Goal: Task Accomplishment & Management: Manage account settings

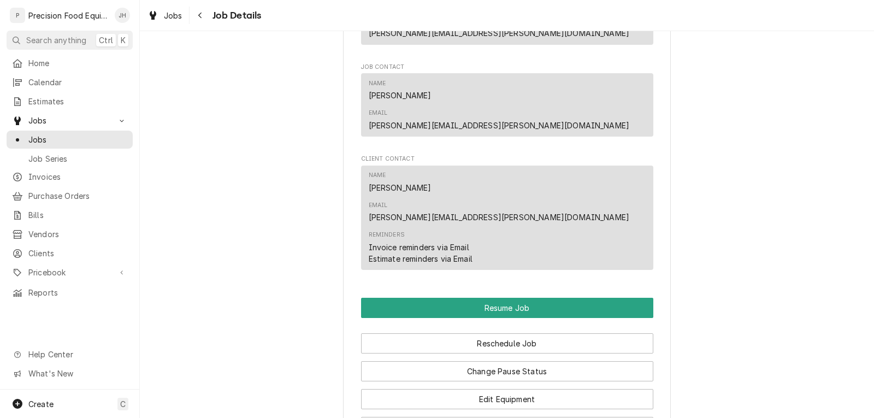
scroll to position [983, 0]
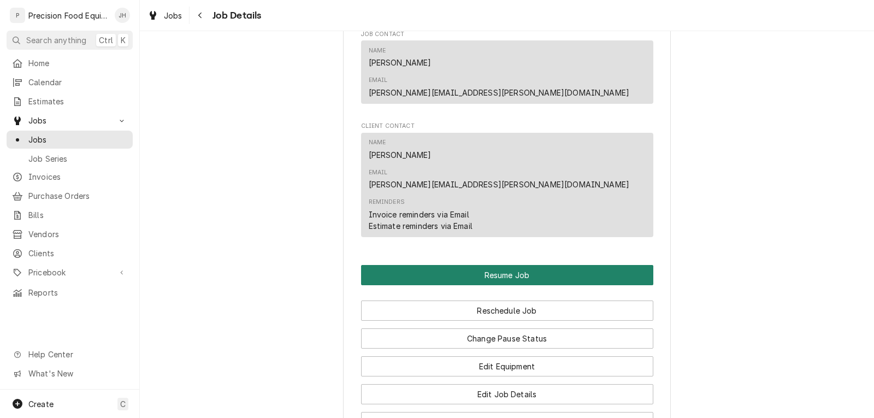
click at [497, 265] on button "Resume Job" at bounding box center [507, 275] width 292 height 20
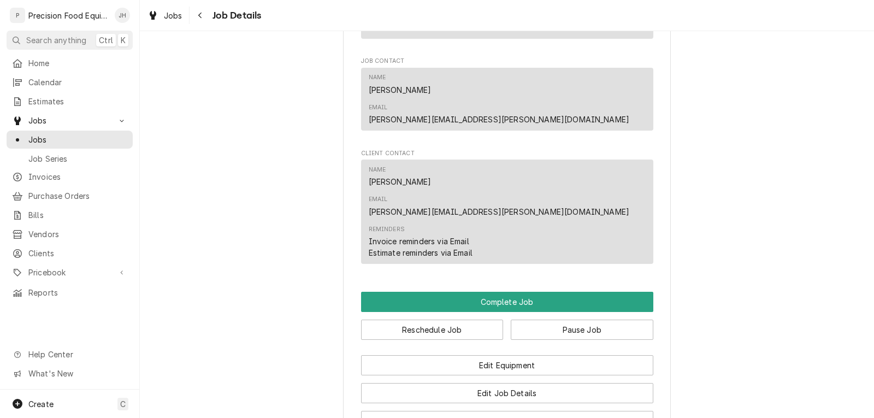
scroll to position [874, 0]
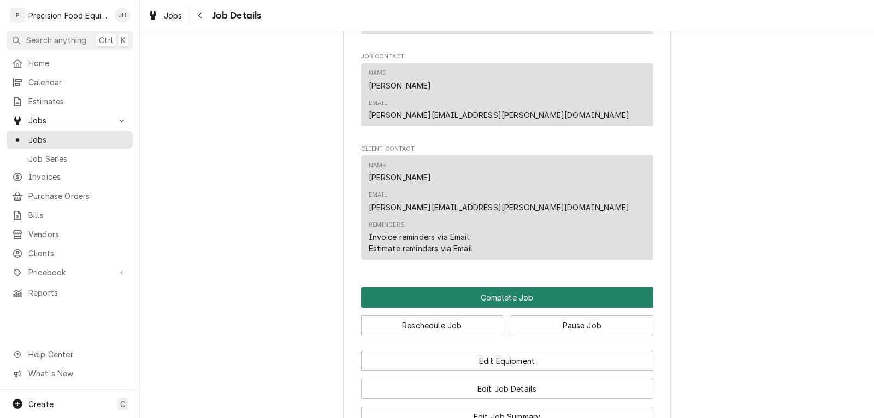
click at [536, 287] on button "Complete Job" at bounding box center [507, 297] width 292 height 20
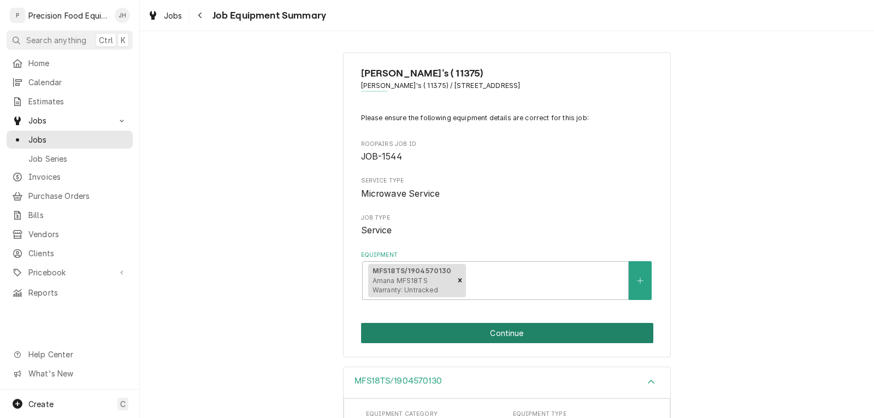
click at [511, 338] on button "Continue" at bounding box center [507, 333] width 292 height 20
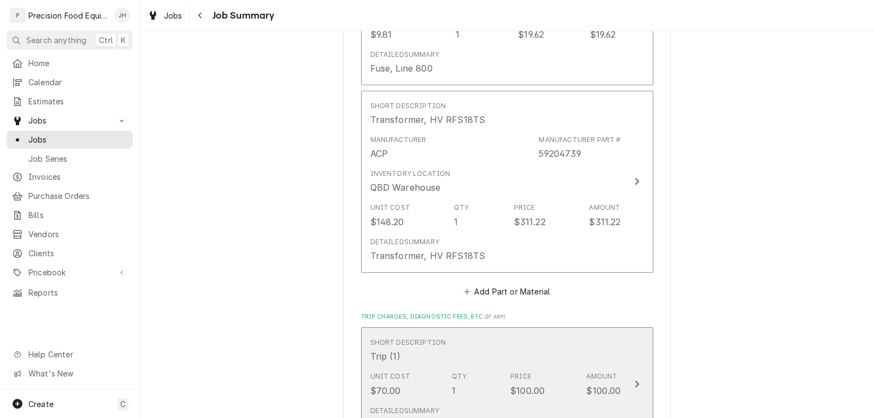
scroll to position [1061, 0]
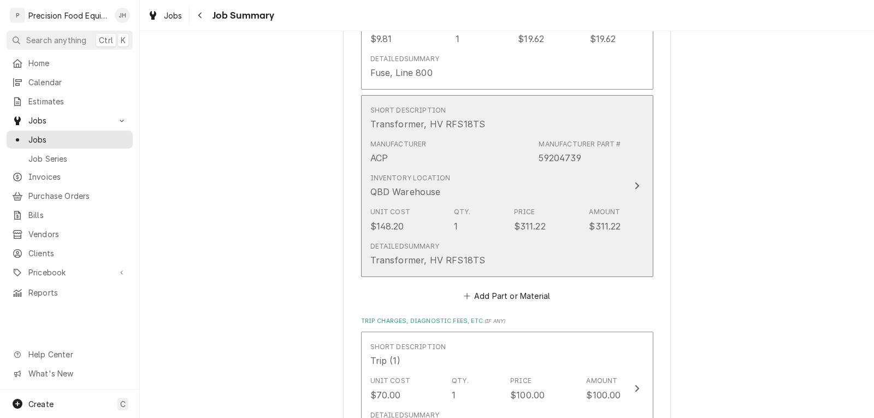
click at [545, 187] on div "Inventory Location QBD Warehouse" at bounding box center [495, 186] width 251 height 34
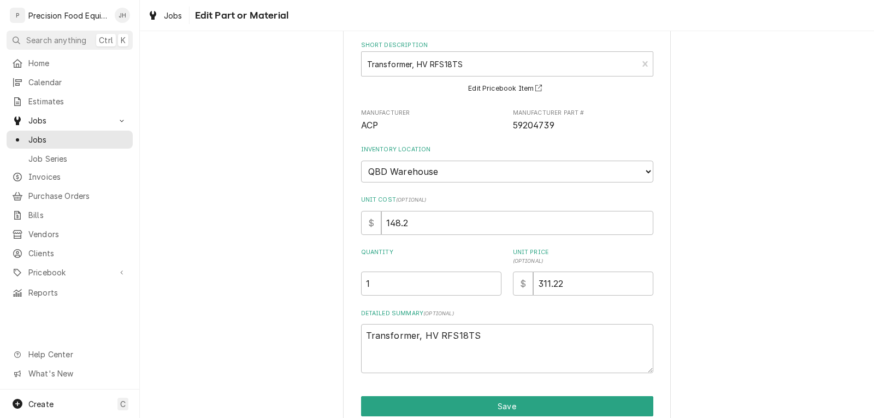
scroll to position [102, 0]
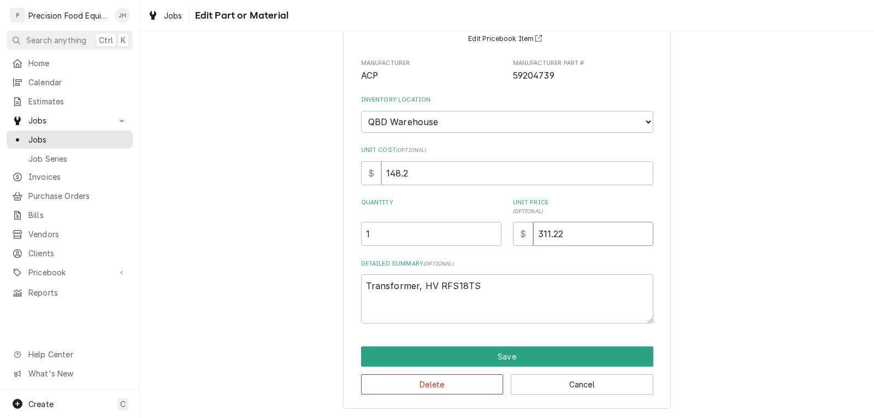
drag, startPoint x: 567, startPoint y: 232, endPoint x: 516, endPoint y: 232, distance: 50.8
click at [516, 232] on div "$ 311.22" at bounding box center [583, 234] width 140 height 24
type textarea "x"
type input "1"
type textarea "x"
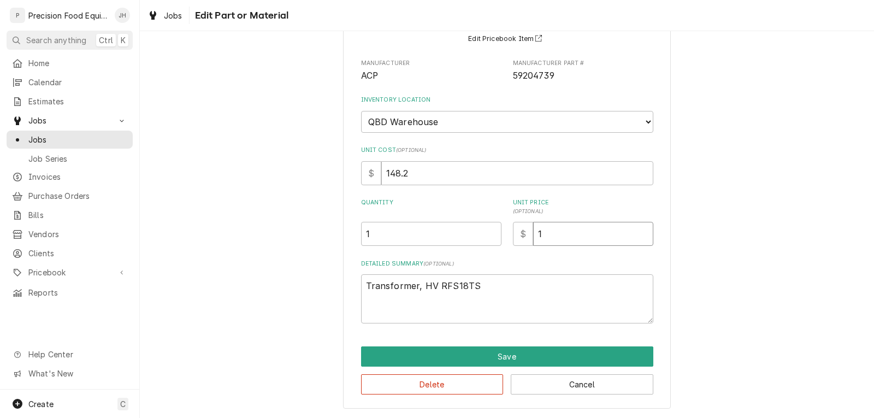
type input "17"
type textarea "x"
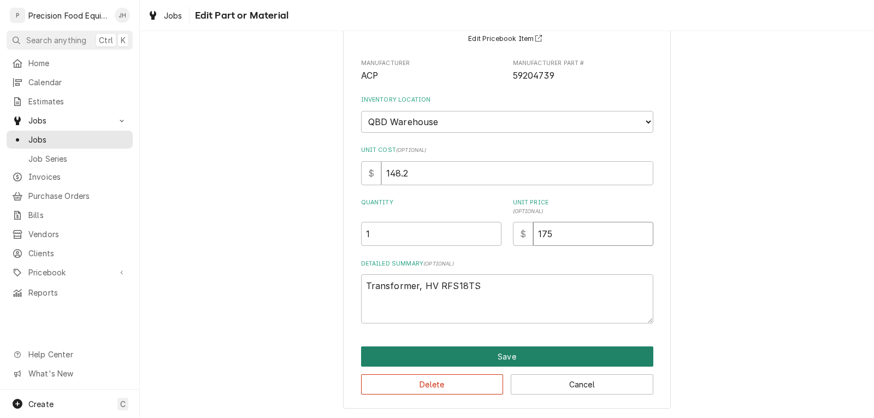
type input "175"
click at [499, 357] on button "Save" at bounding box center [507, 356] width 292 height 20
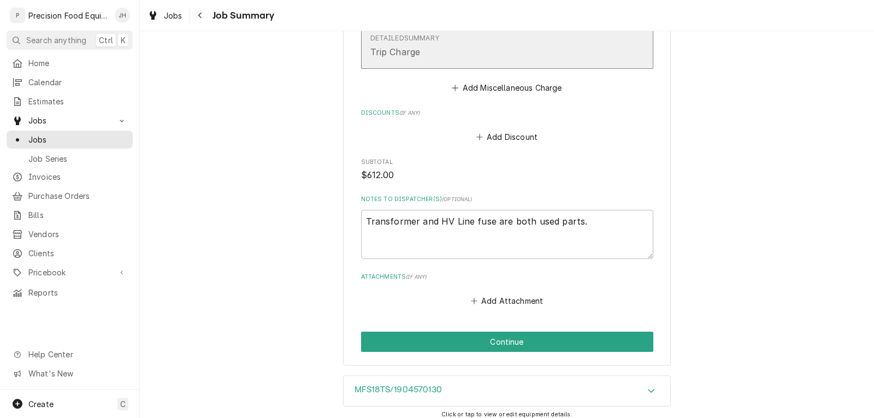
scroll to position [1443, 0]
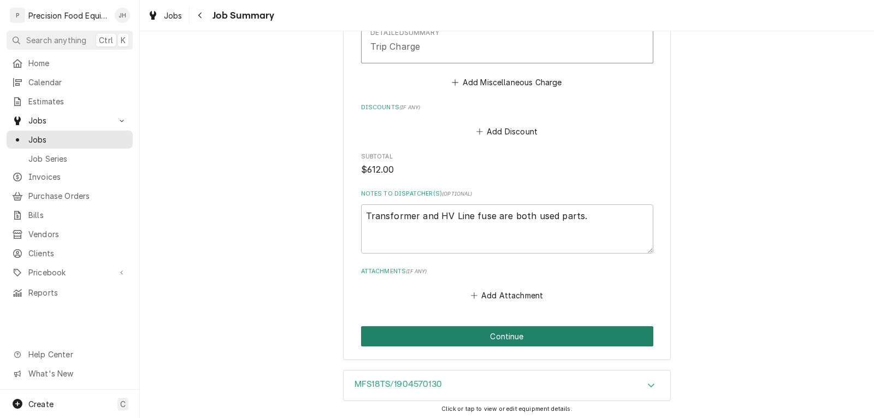
click at [514, 336] on button "Continue" at bounding box center [507, 336] width 292 height 20
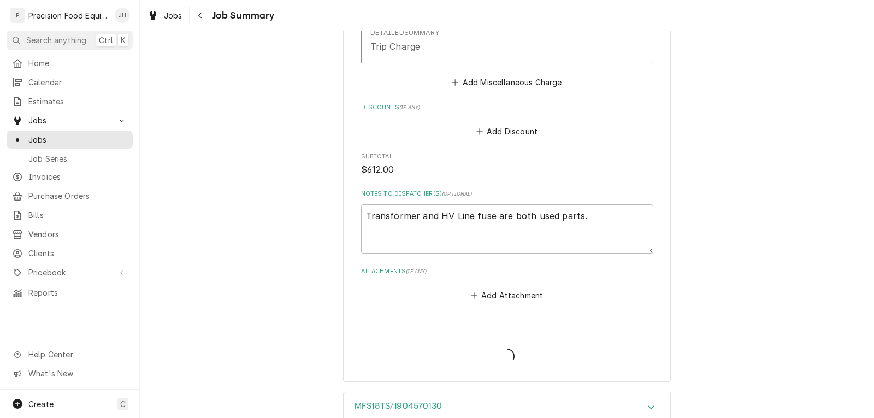
type textarea "x"
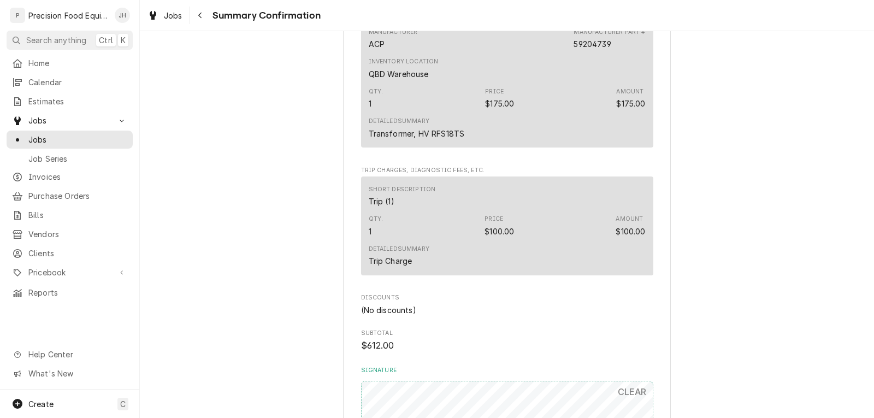
scroll to position [1256, 0]
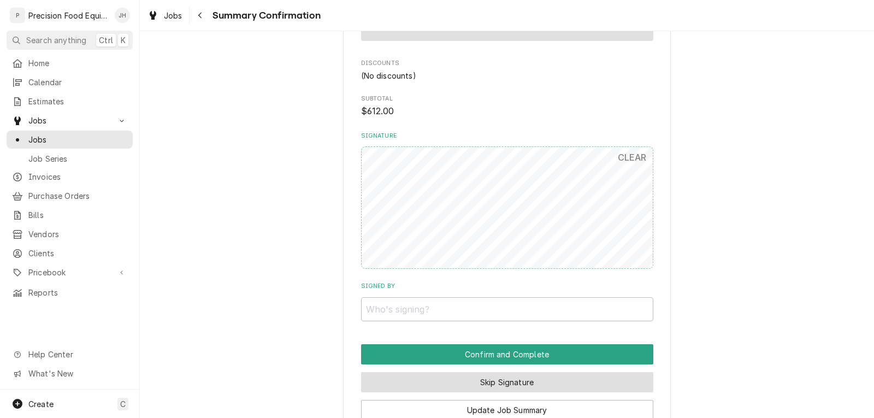
click at [492, 385] on button "Skip Signature" at bounding box center [507, 382] width 292 height 20
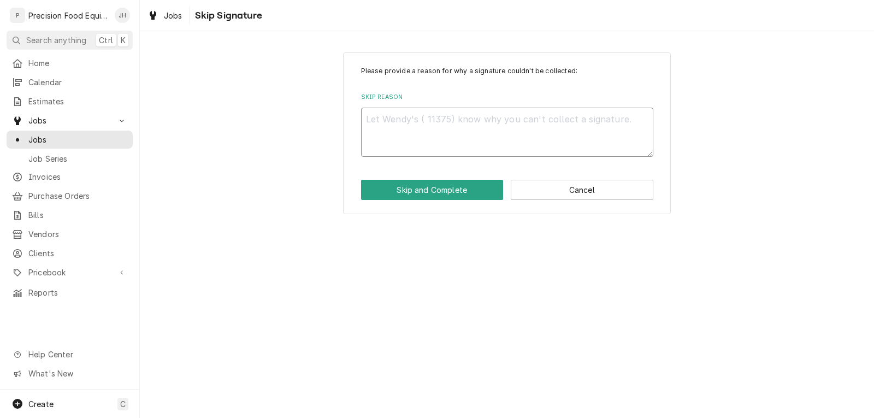
click at [455, 143] on textarea "Skip Reason" at bounding box center [507, 132] width 292 height 49
type textarea "x"
type textarea "n"
type textarea "x"
type textarea "na"
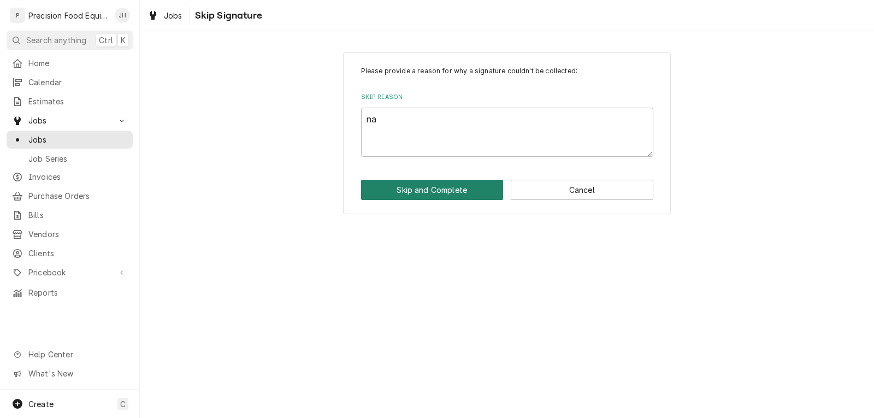
click at [453, 191] on button "Skip and Complete" at bounding box center [432, 190] width 143 height 20
type textarea "x"
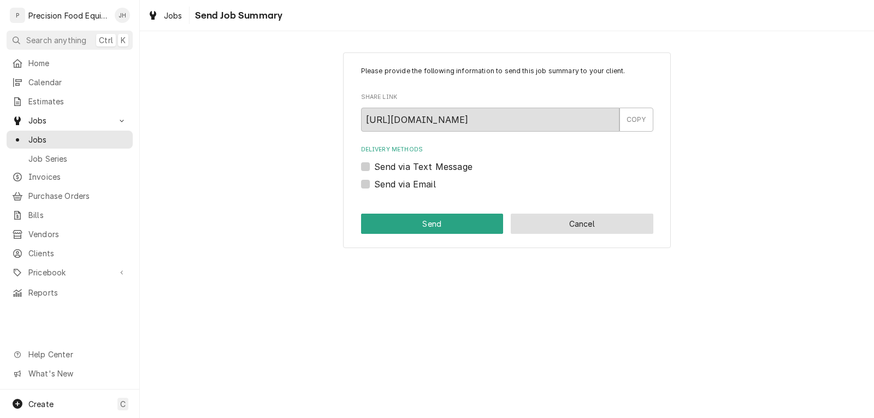
click at [567, 223] on button "Cancel" at bounding box center [582, 224] width 143 height 20
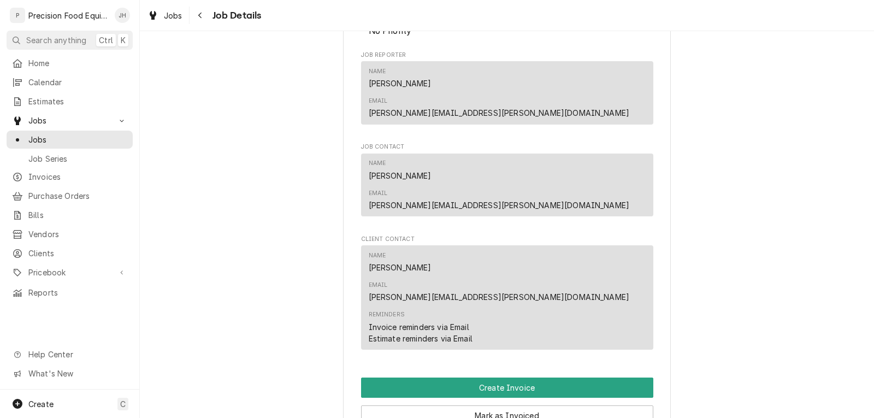
scroll to position [656, 0]
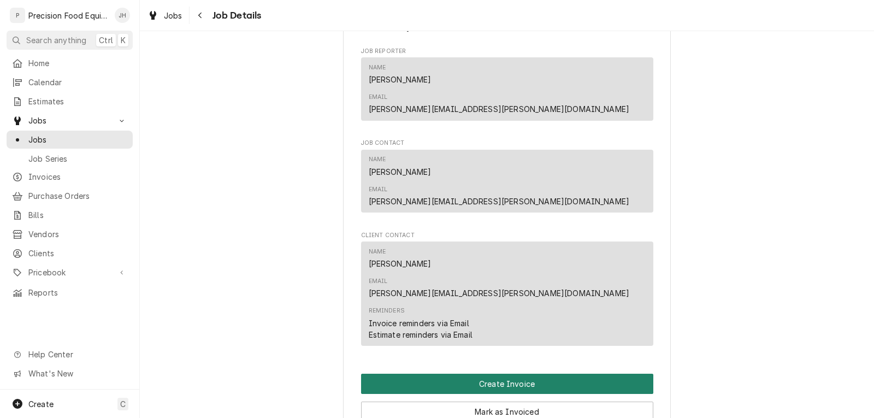
click at [534, 374] on button "Create Invoice" at bounding box center [507, 384] width 292 height 20
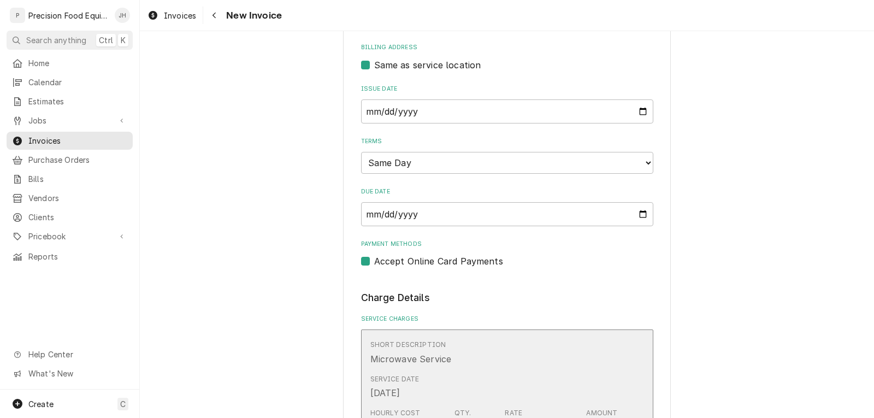
scroll to position [437, 0]
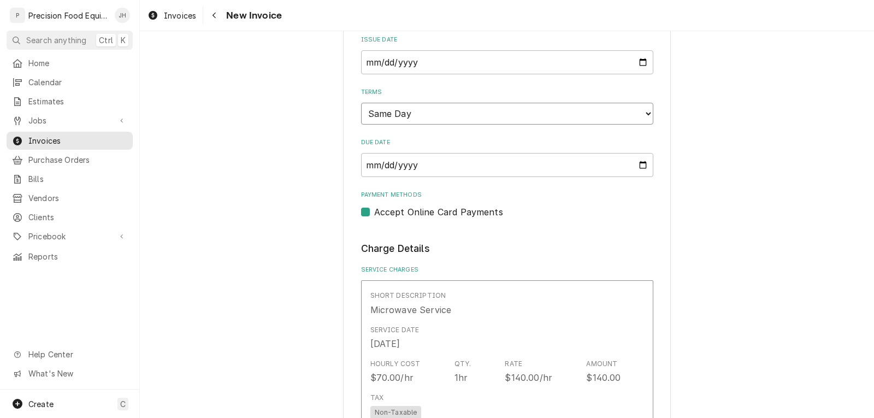
click at [445, 116] on select "Choose payment terms... Same Day Net 7 Net 14 Net 21 Net 30 Net 45 Net 60 Net 90" at bounding box center [507, 114] width 292 height 22
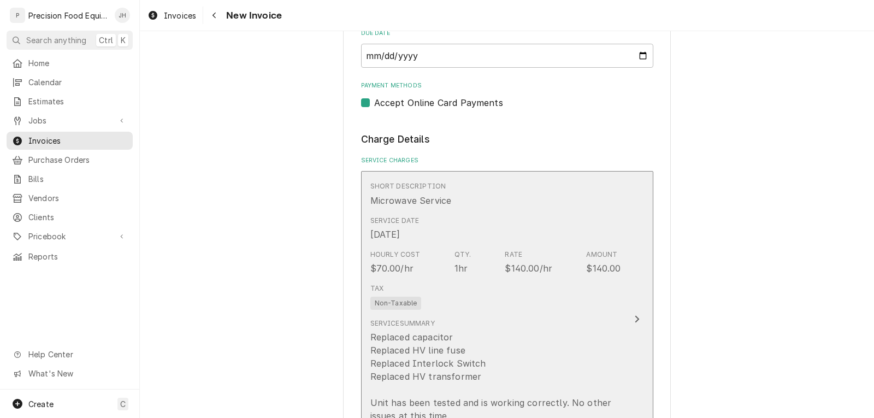
click at [524, 318] on div "Service Summary Replaced capacitor Replaced HV line fuse Replaced Interlock Swi…" at bounding box center [495, 370] width 251 height 104
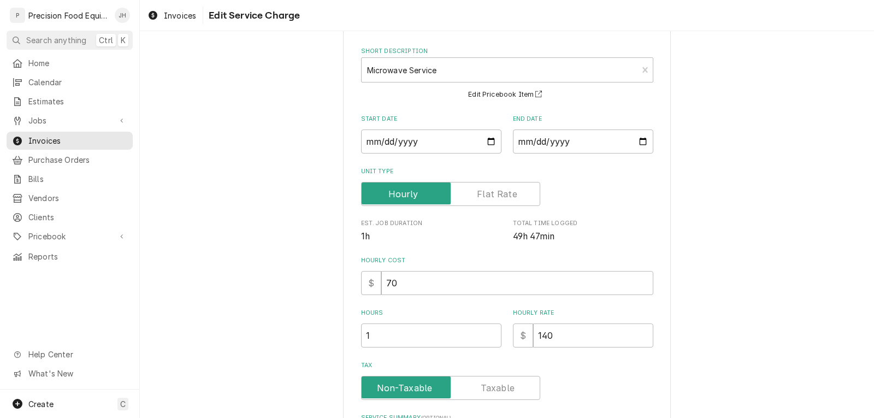
scroll to position [109, 0]
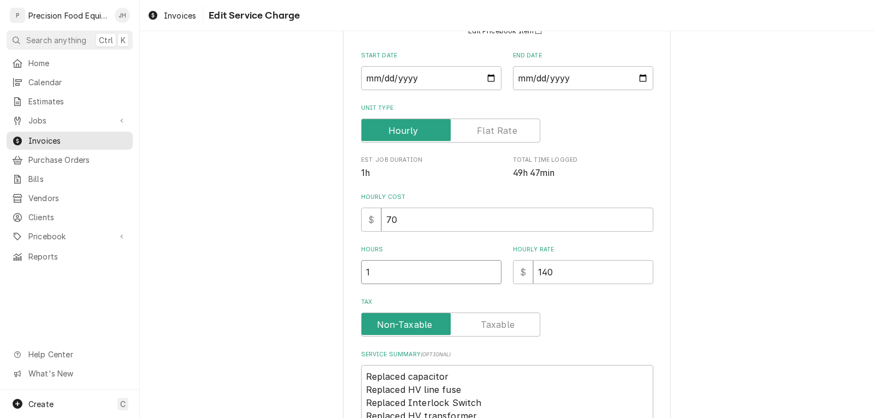
click at [389, 272] on input "1" at bounding box center [431, 272] width 140 height 24
type textarea "x"
type input "1.2"
type textarea "x"
type input "1.25"
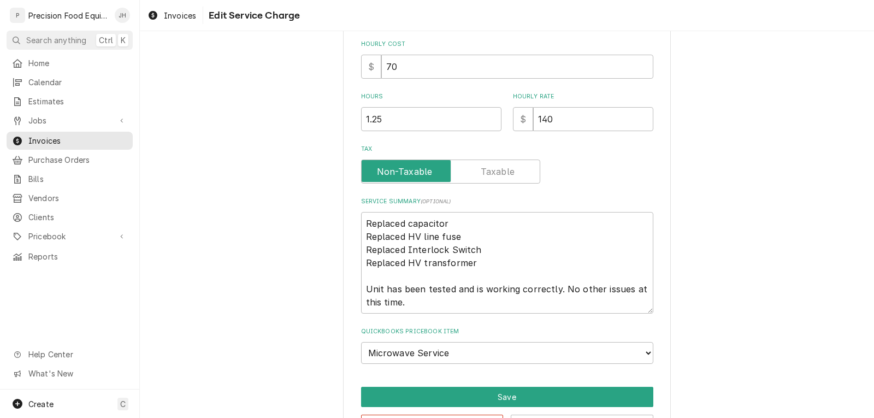
scroll to position [303, 0]
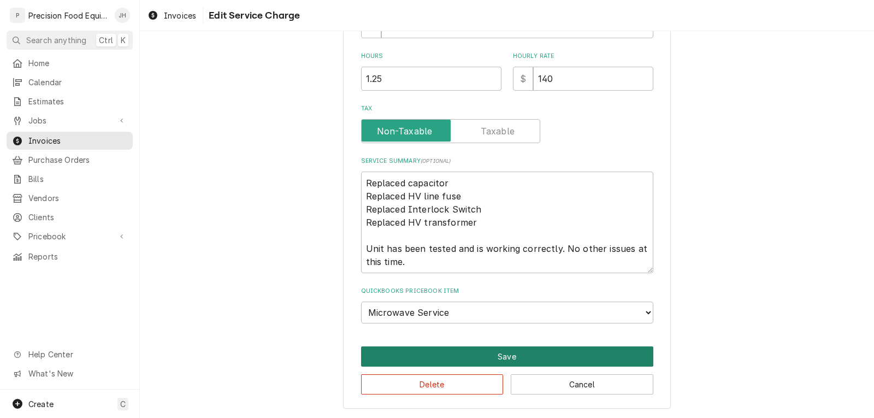
click at [499, 361] on button "Save" at bounding box center [507, 356] width 292 height 20
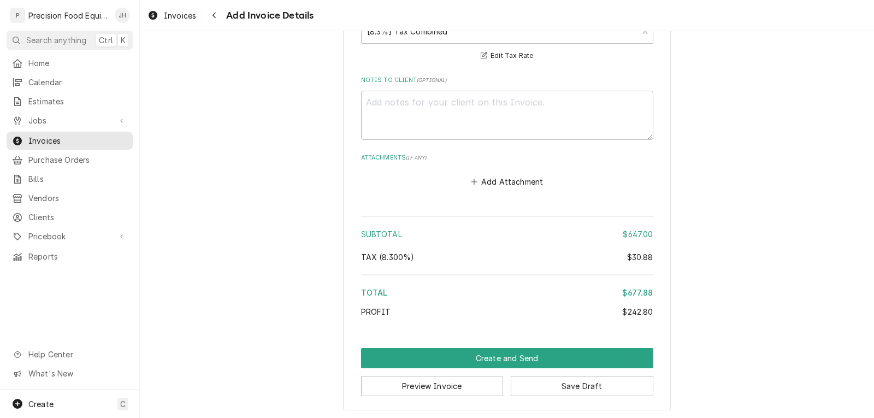
scroll to position [2409, 0]
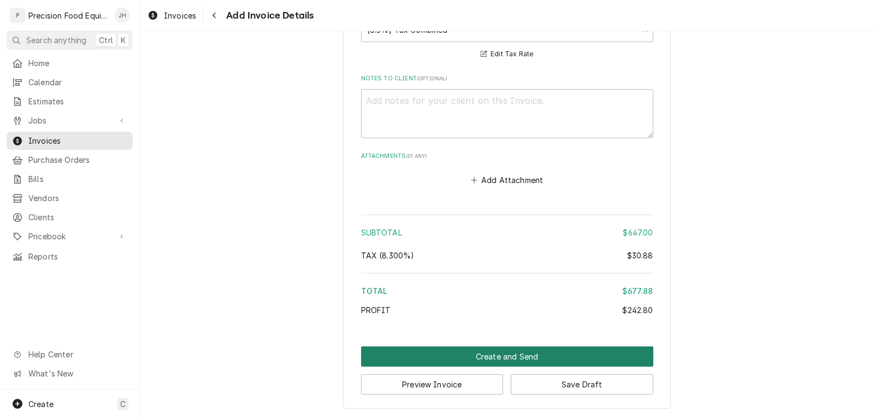
click at [503, 356] on button "Create and Send" at bounding box center [507, 356] width 292 height 20
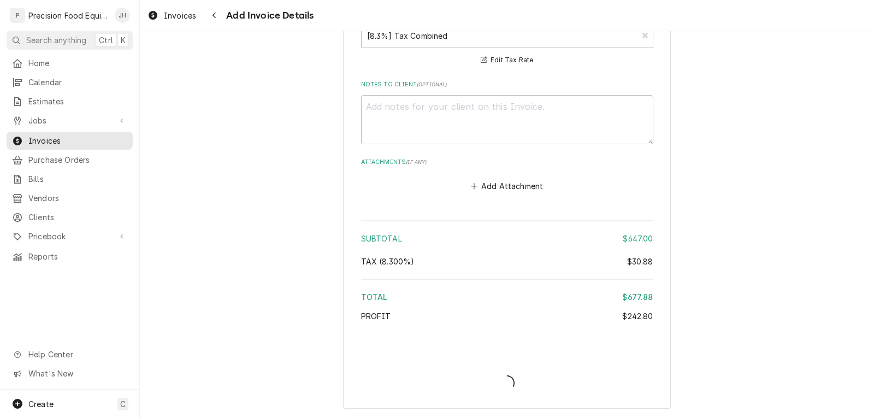
scroll to position [2403, 0]
type textarea "x"
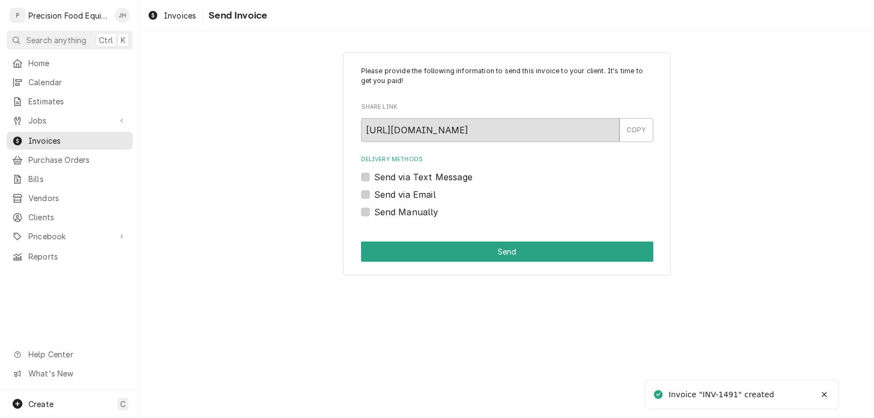
click at [396, 195] on label "Send via Email" at bounding box center [405, 194] width 62 height 13
click at [396, 195] on input "Send via Email" at bounding box center [520, 200] width 292 height 24
checkbox input "true"
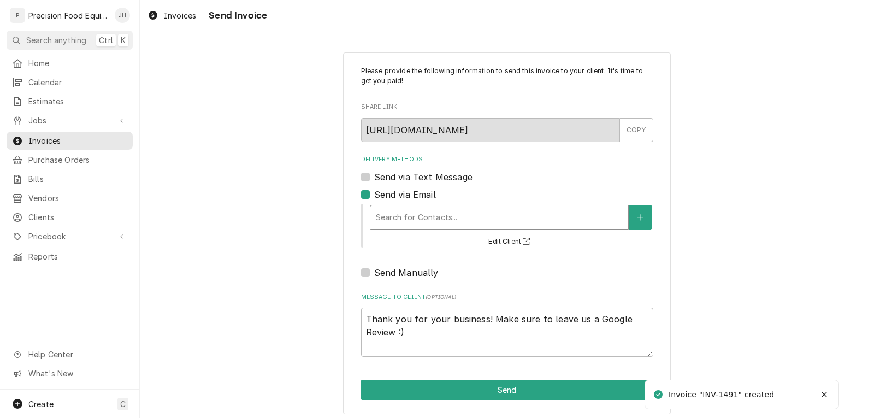
click at [406, 219] on div "Delivery Methods" at bounding box center [499, 218] width 247 height 20
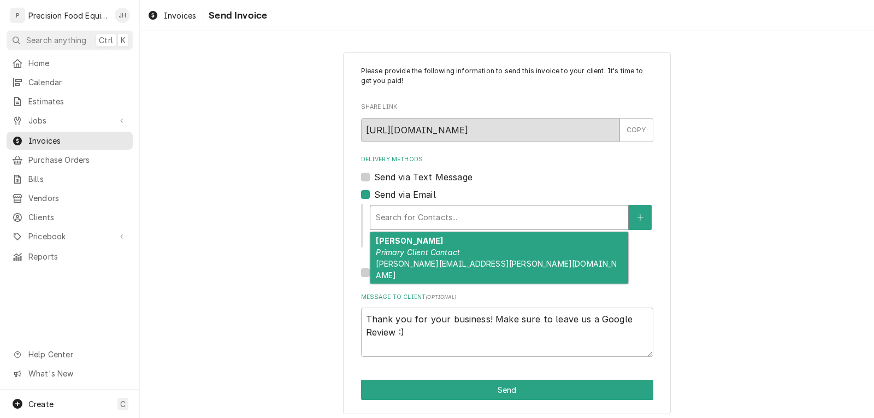
click at [406, 249] on em "Primary Client Contact" at bounding box center [418, 251] width 84 height 9
type textarea "x"
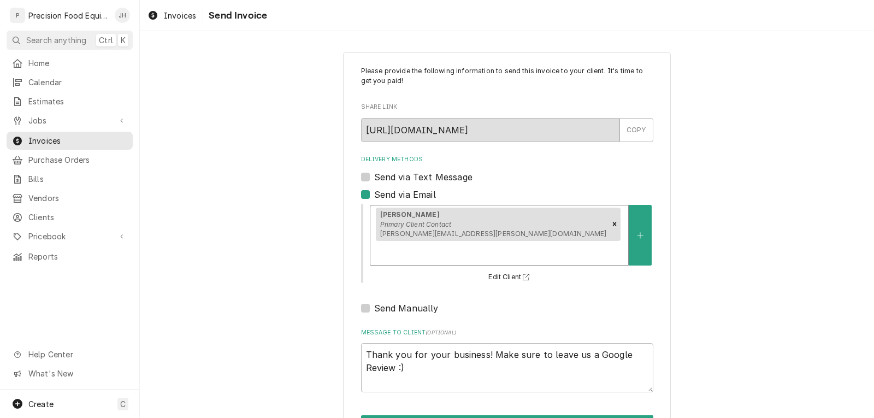
click at [624, 227] on div "mary Primary Client Contact zook.mary@gmail.com" at bounding box center [499, 235] width 258 height 60
click at [639, 232] on icon "Create New Contact" at bounding box center [640, 236] width 7 height 8
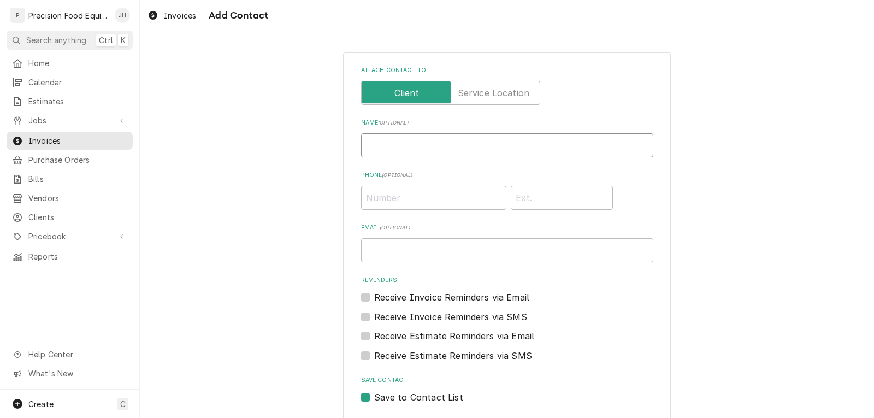
click at [376, 143] on input "Name ( optional )" at bounding box center [507, 145] width 292 height 24
type input "Craig"
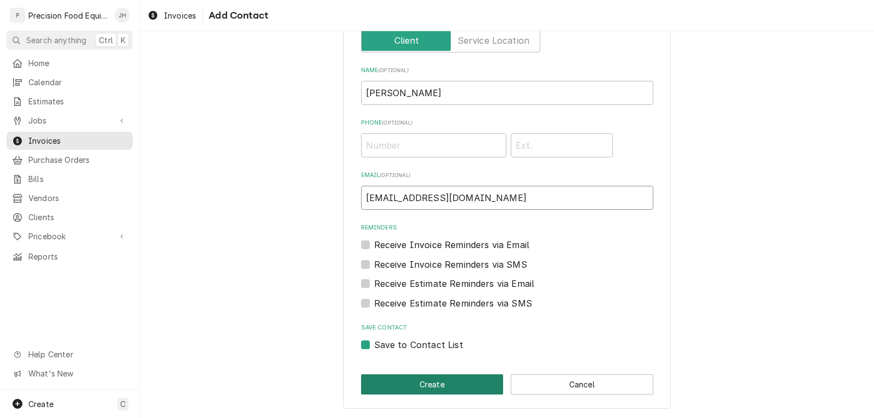
type input "cearly256@gmail.com"
click at [426, 387] on button "Create" at bounding box center [432, 384] width 143 height 20
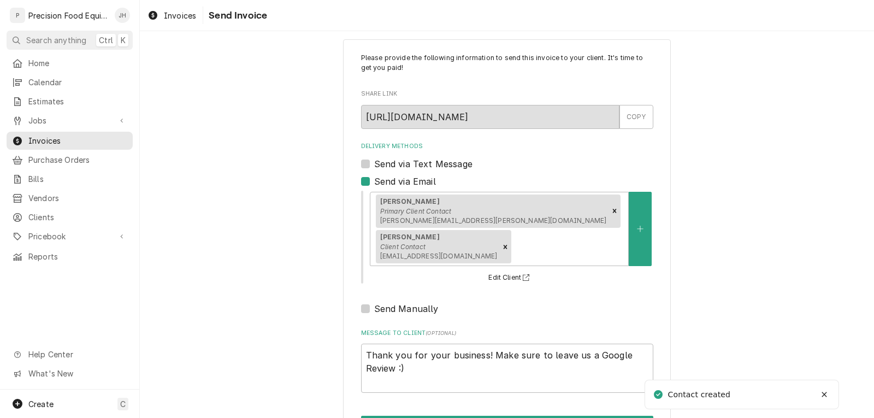
scroll to position [19, 0]
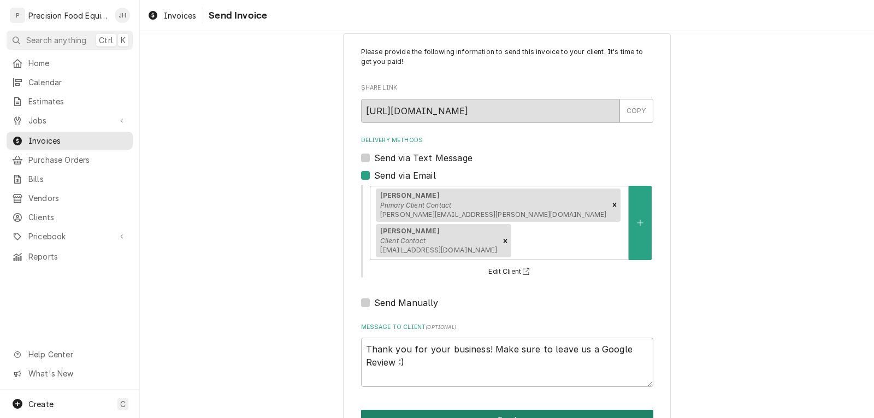
click at [556, 410] on button "Send" at bounding box center [507, 420] width 292 height 20
type textarea "x"
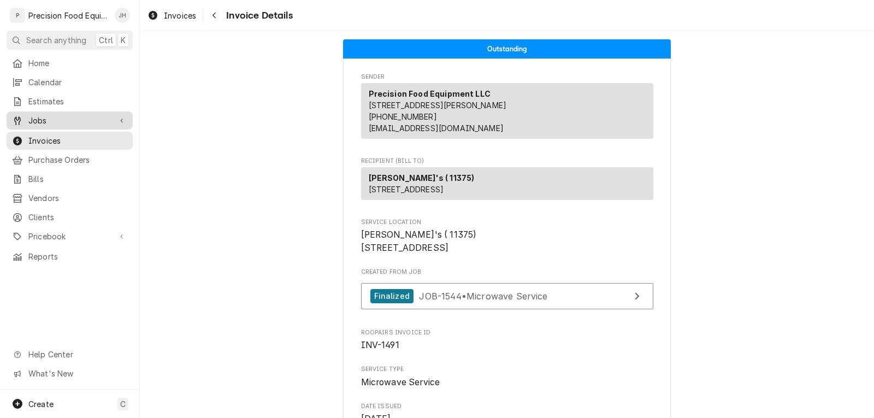
click at [60, 116] on span "Jobs" at bounding box center [69, 120] width 82 height 11
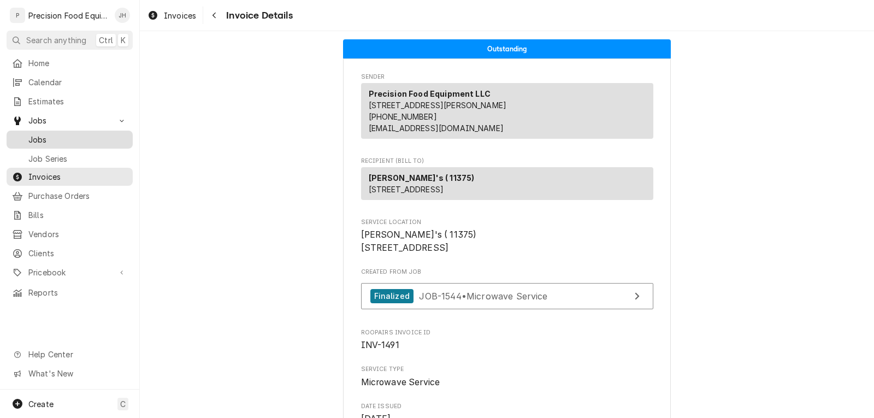
click at [68, 134] on span "Jobs" at bounding box center [77, 139] width 99 height 11
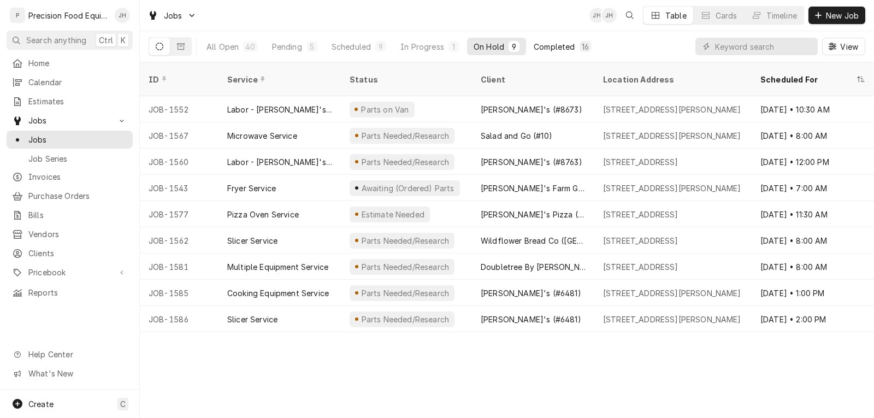
click at [564, 50] on div "Completed" at bounding box center [554, 46] width 41 height 11
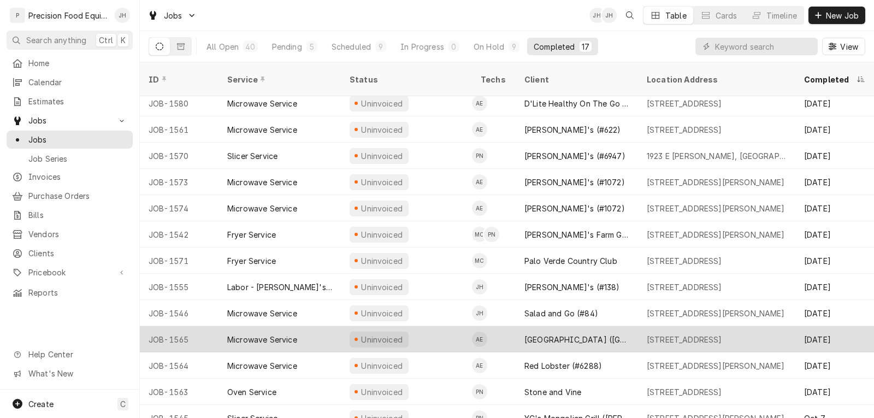
scroll to position [119, 0]
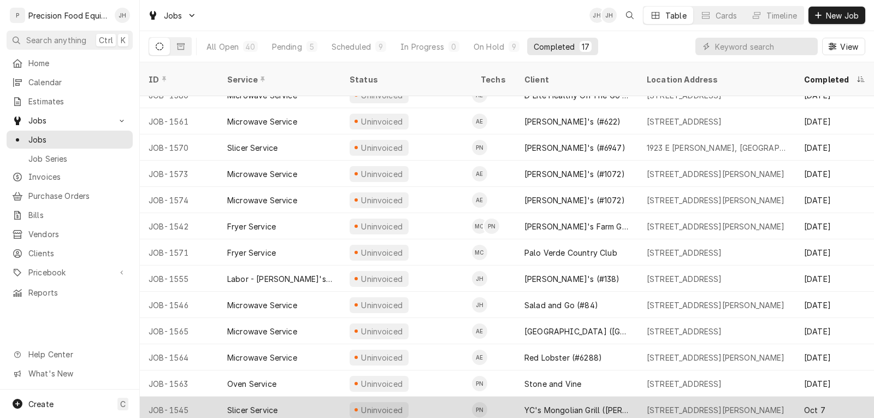
click at [439, 397] on div "Uninvoiced" at bounding box center [406, 410] width 131 height 26
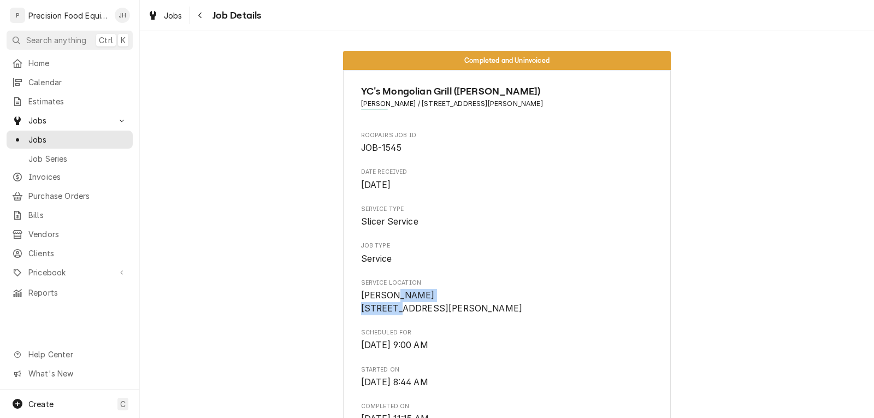
drag, startPoint x: 433, startPoint y: 293, endPoint x: 433, endPoint y: 332, distance: 38.8
click at [512, 285] on span "Service Location" at bounding box center [507, 283] width 292 height 9
click at [37, 137] on span "Jobs" at bounding box center [77, 139] width 99 height 11
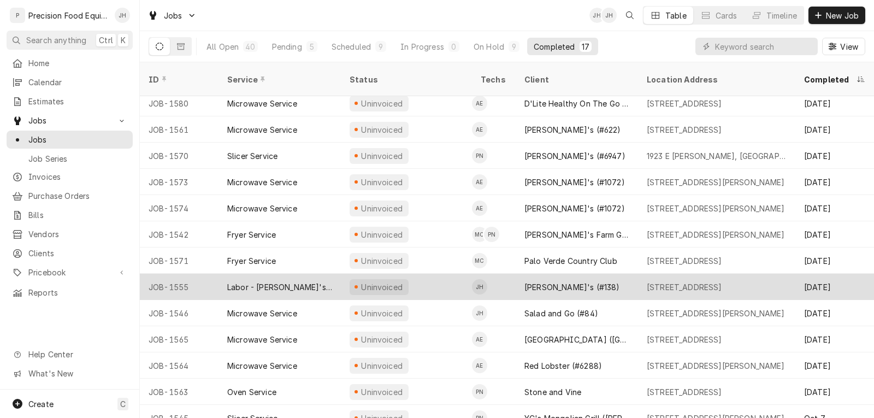
scroll to position [119, 0]
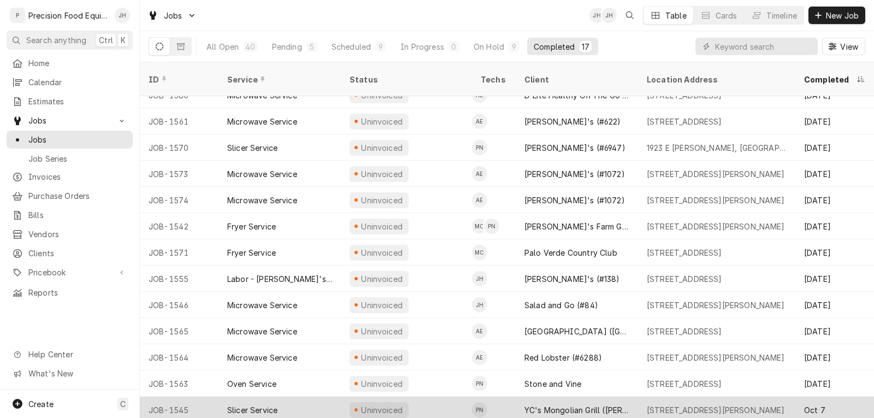
click at [287, 399] on div "Slicer Service" at bounding box center [280, 410] width 122 height 26
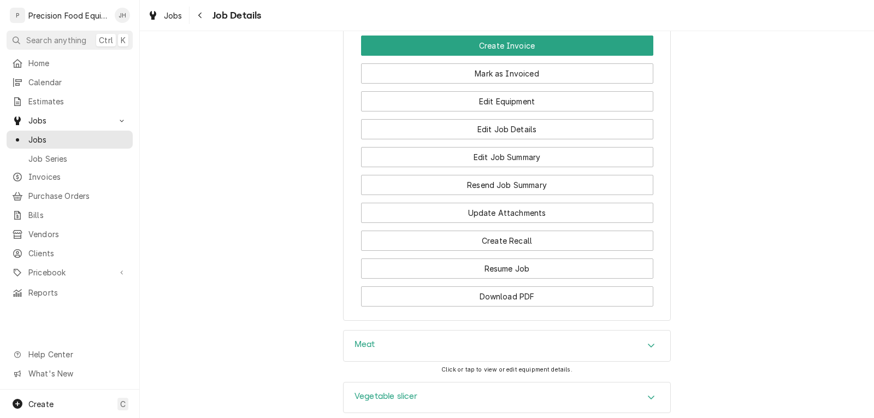
scroll to position [819, 0]
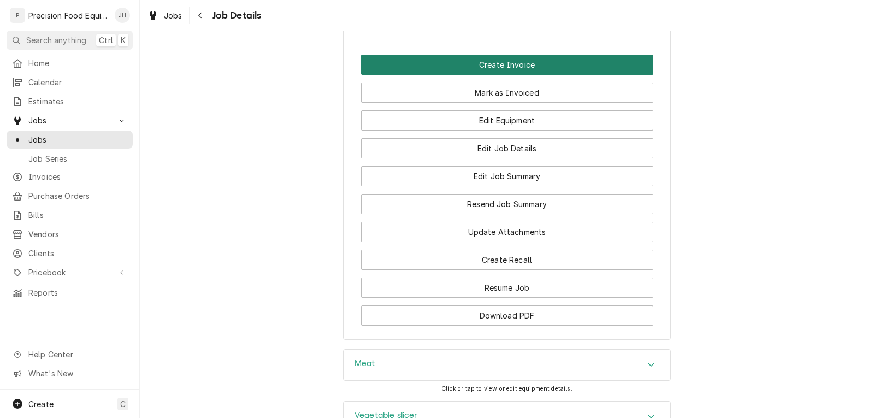
click at [529, 75] on button "Create Invoice" at bounding box center [507, 65] width 292 height 20
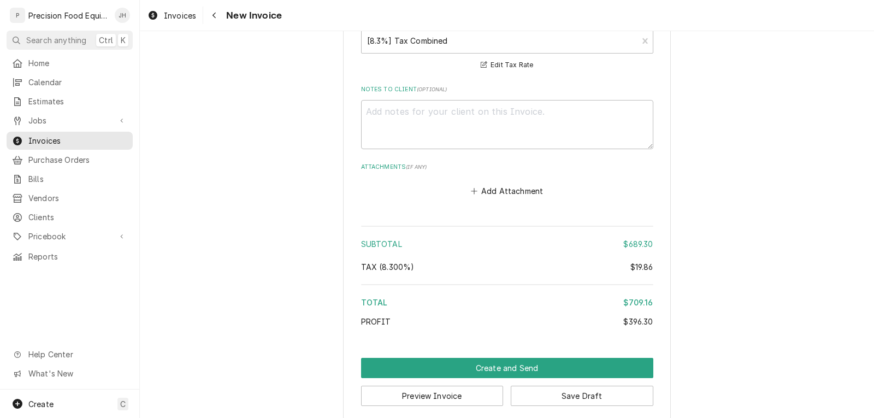
scroll to position [3378, 0]
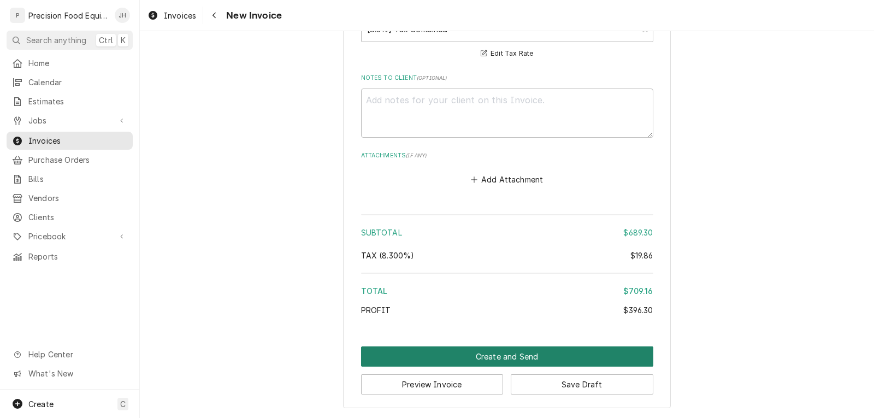
click at [493, 356] on button "Create and Send" at bounding box center [507, 356] width 292 height 20
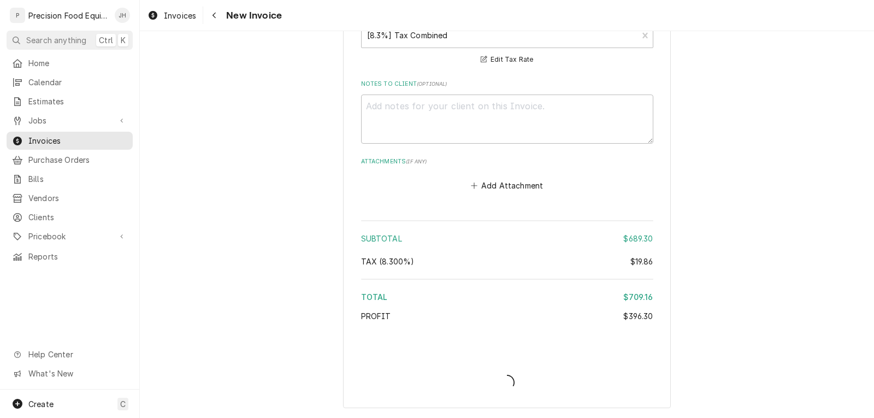
type textarea "x"
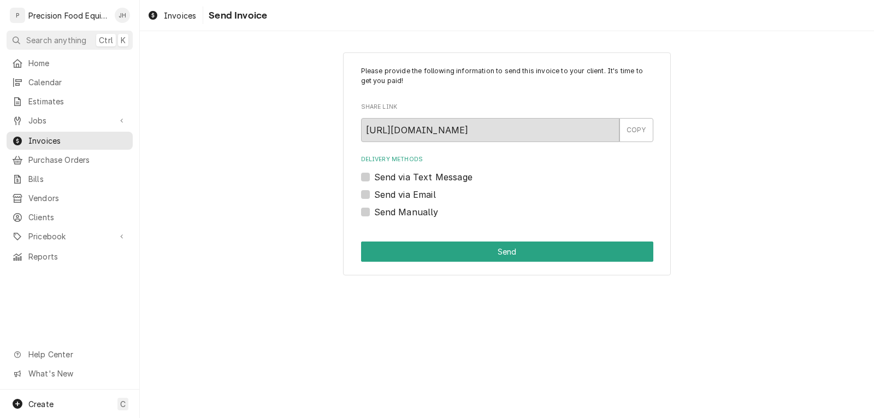
click at [409, 198] on label "Send via Email" at bounding box center [405, 194] width 62 height 13
click at [409, 198] on input "Send via Email" at bounding box center [520, 200] width 292 height 24
checkbox input "true"
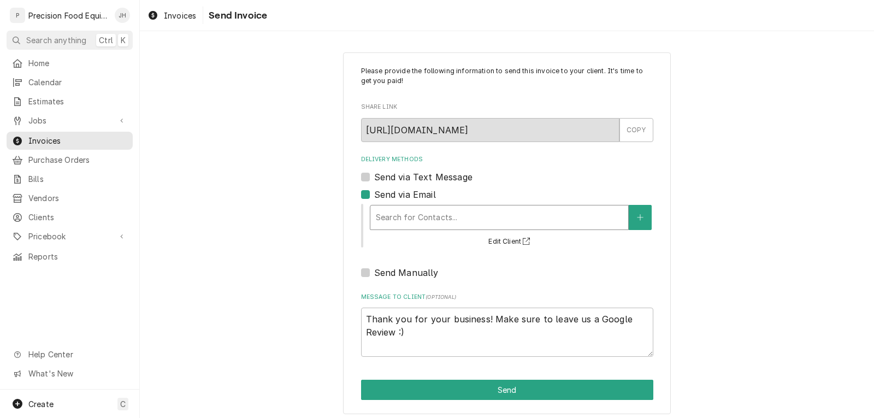
click at [414, 206] on div "Search for Contacts..." at bounding box center [499, 217] width 258 height 24
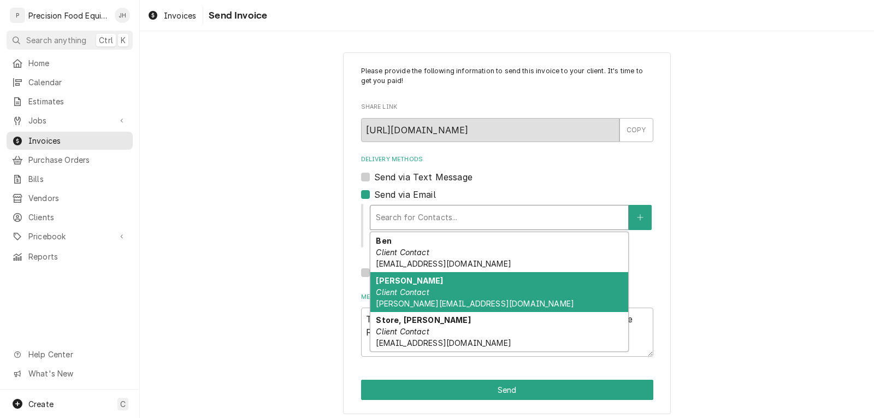
click at [416, 291] on em "Client Contact" at bounding box center [402, 291] width 53 height 9
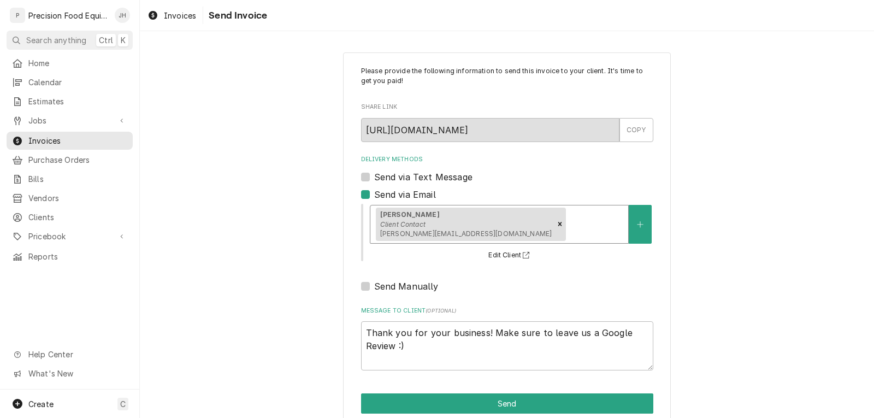
click at [568, 223] on div "Delivery Methods" at bounding box center [595, 224] width 55 height 20
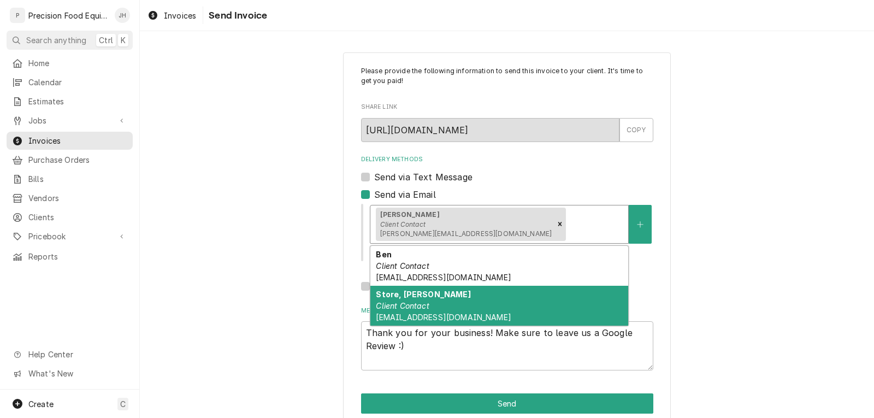
click at [467, 308] on div "Store, Raul Client Contact gateway@ycmongo.net" at bounding box center [499, 306] width 258 height 40
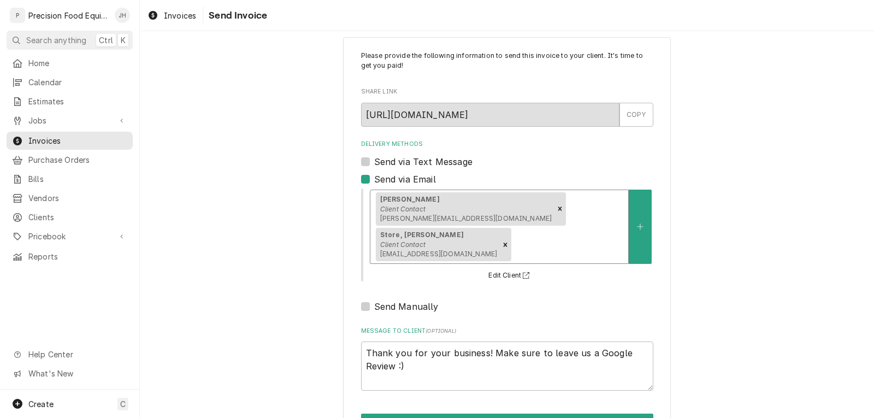
scroll to position [19, 0]
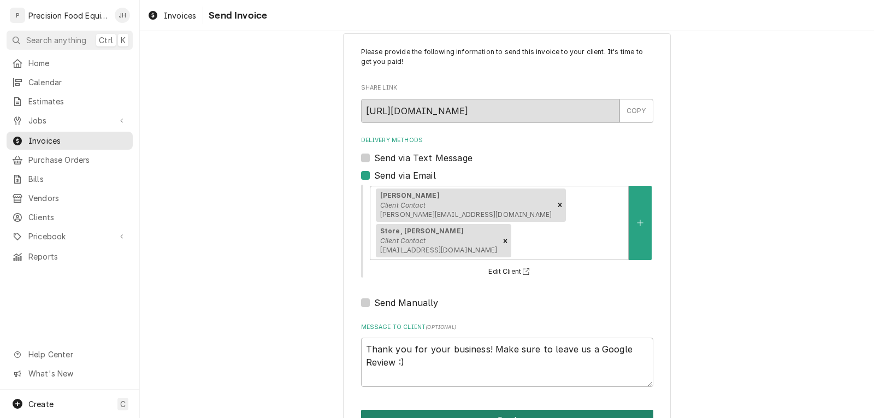
click at [520, 410] on button "Send" at bounding box center [507, 420] width 292 height 20
type textarea "x"
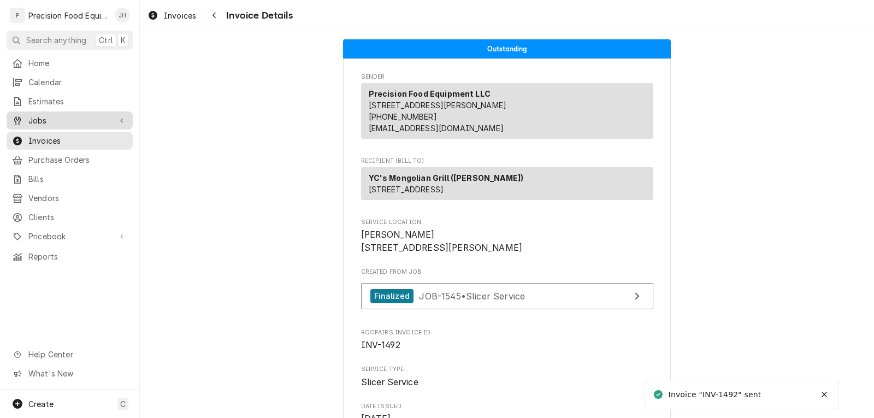
click at [60, 115] on span "Jobs" at bounding box center [69, 120] width 82 height 11
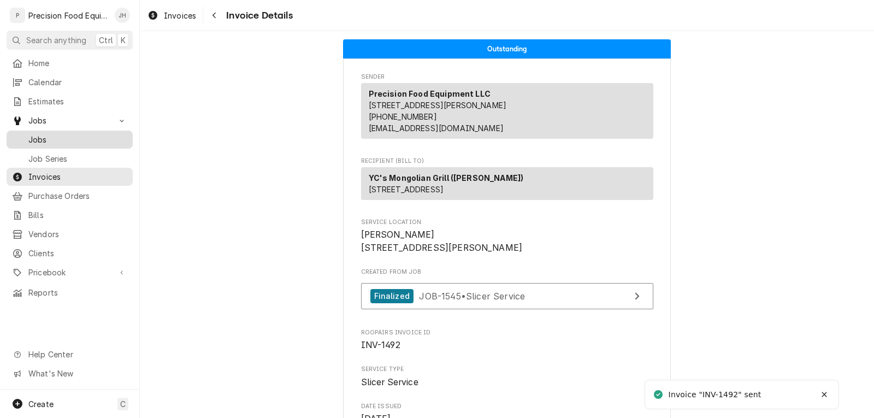
click at [78, 139] on span "Jobs" at bounding box center [77, 139] width 99 height 11
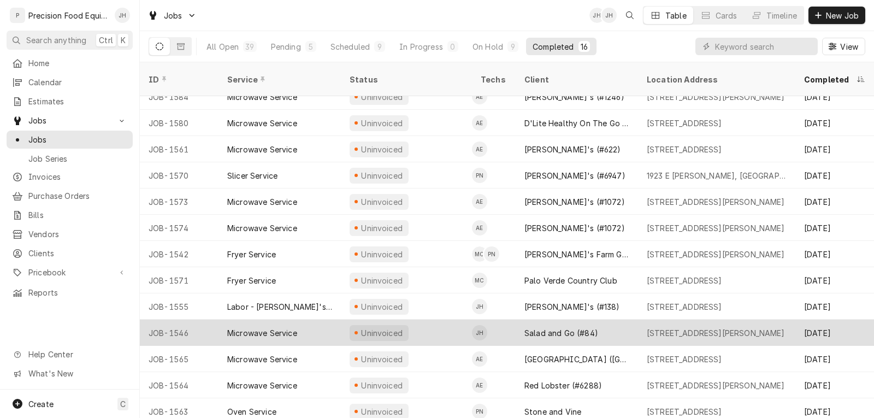
scroll to position [93, 0]
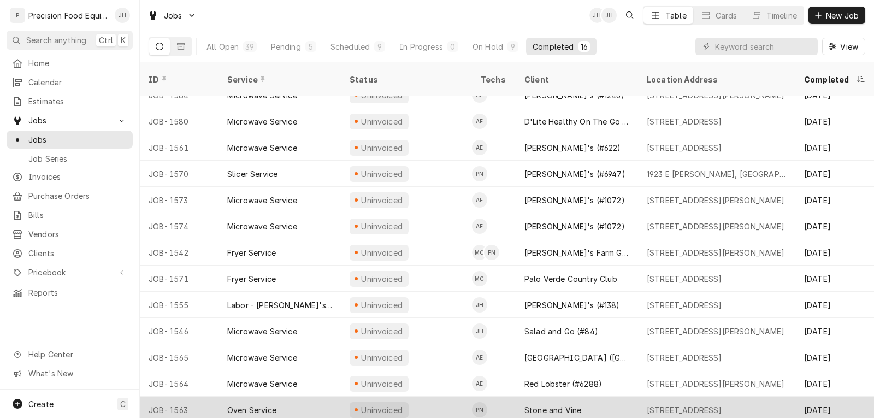
click at [296, 397] on div "Oven Service" at bounding box center [280, 410] width 122 height 26
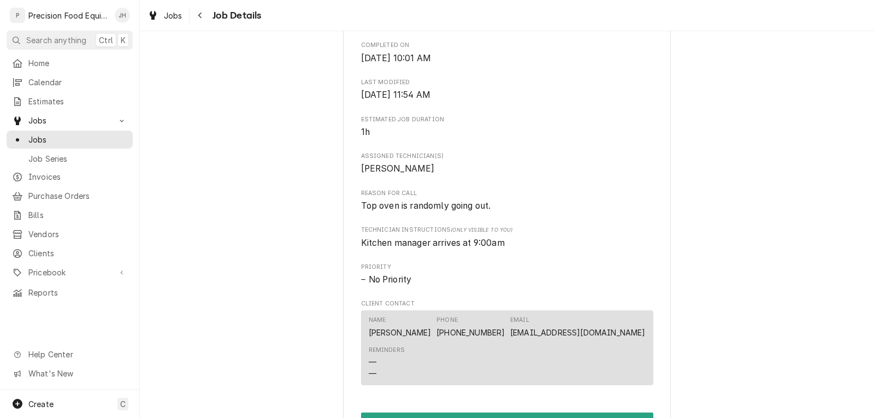
scroll to position [492, 0]
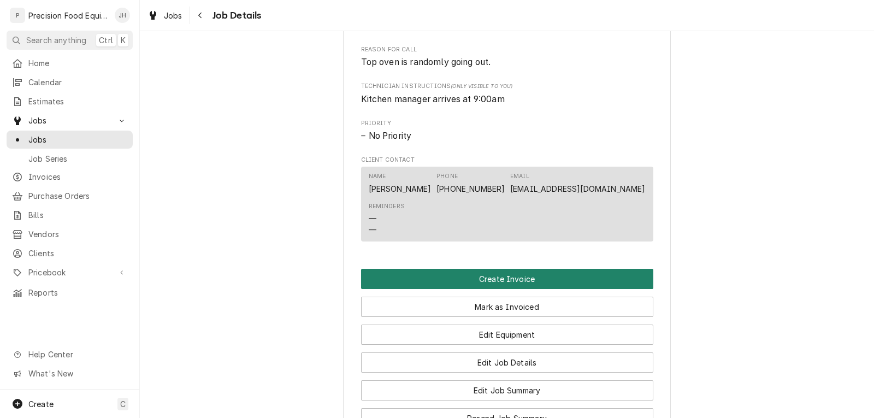
click at [524, 289] on button "Create Invoice" at bounding box center [507, 279] width 292 height 20
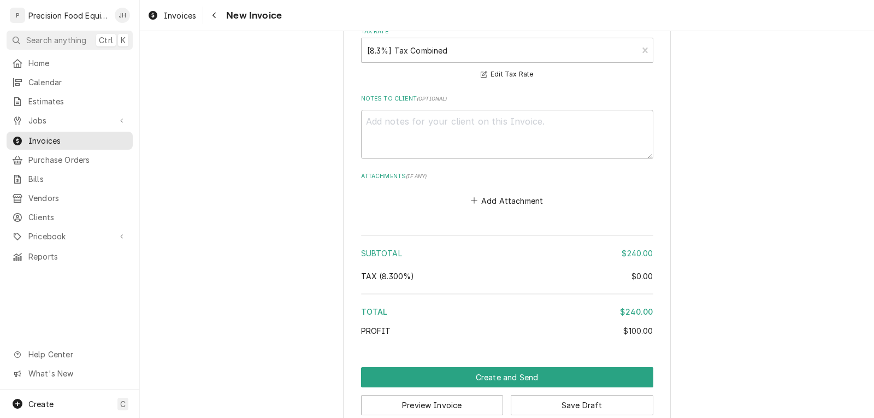
scroll to position [1331, 0]
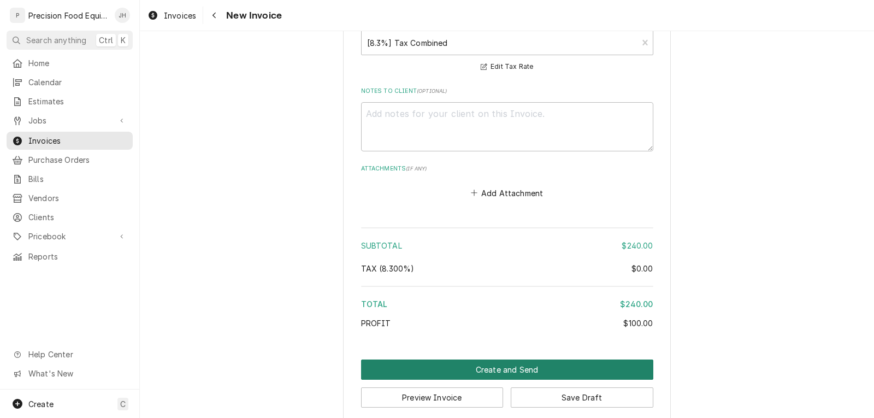
click at [544, 359] on button "Create and Send" at bounding box center [507, 369] width 292 height 20
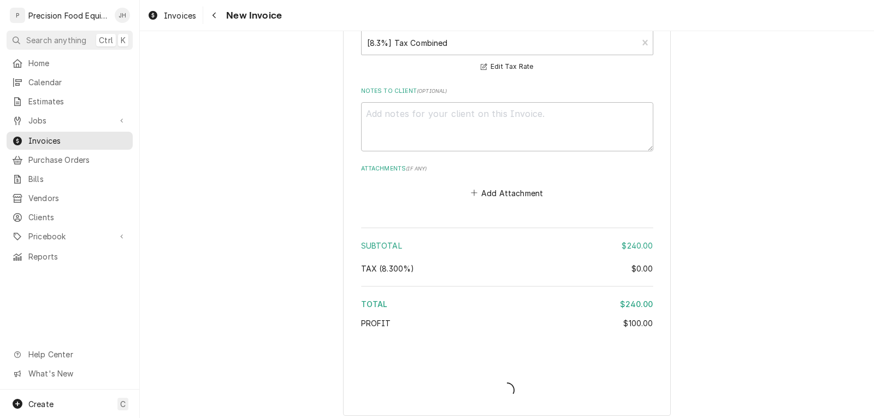
scroll to position [1325, 0]
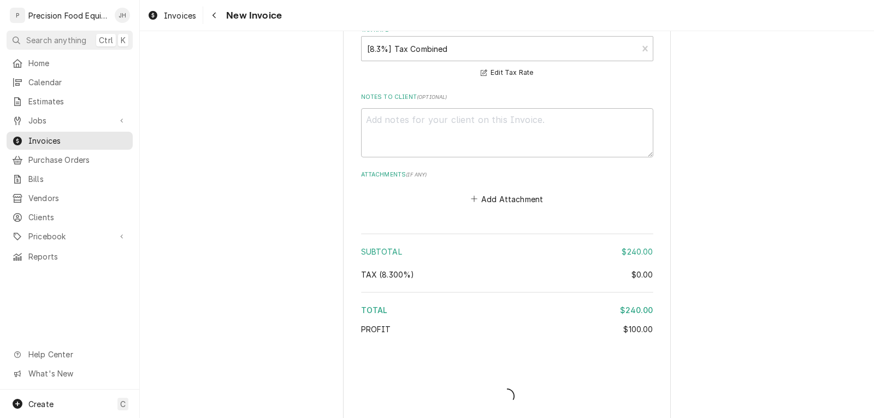
type textarea "x"
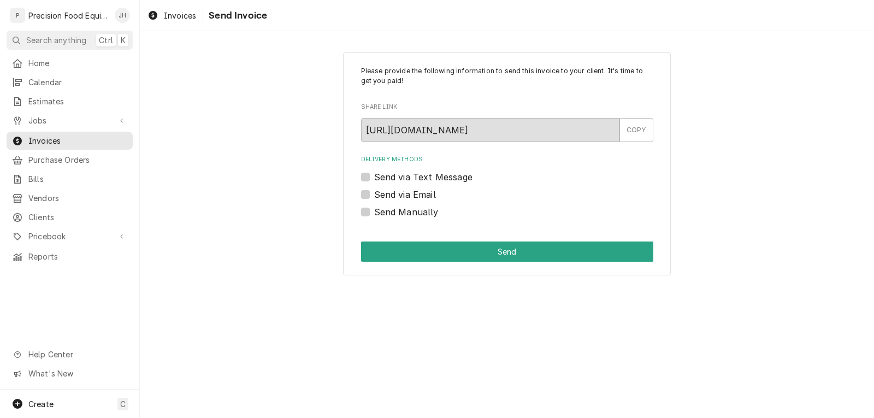
click at [404, 194] on label "Send via Email" at bounding box center [405, 194] width 62 height 13
click at [404, 194] on input "Send via Email" at bounding box center [520, 200] width 292 height 24
checkbox input "true"
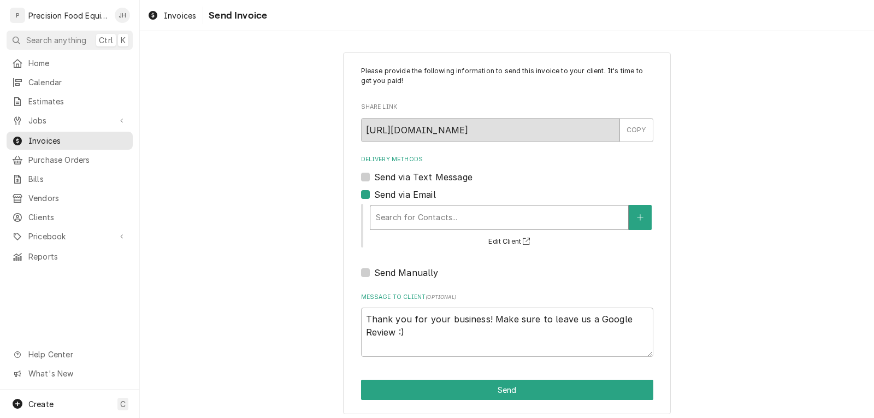
click at [421, 216] on div "Delivery Methods" at bounding box center [499, 218] width 247 height 20
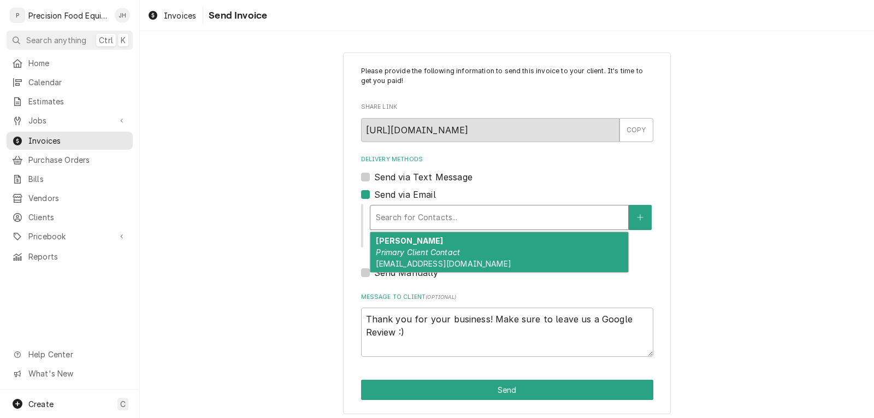
click at [420, 240] on strong "Amanda Fearon" at bounding box center [409, 240] width 67 height 9
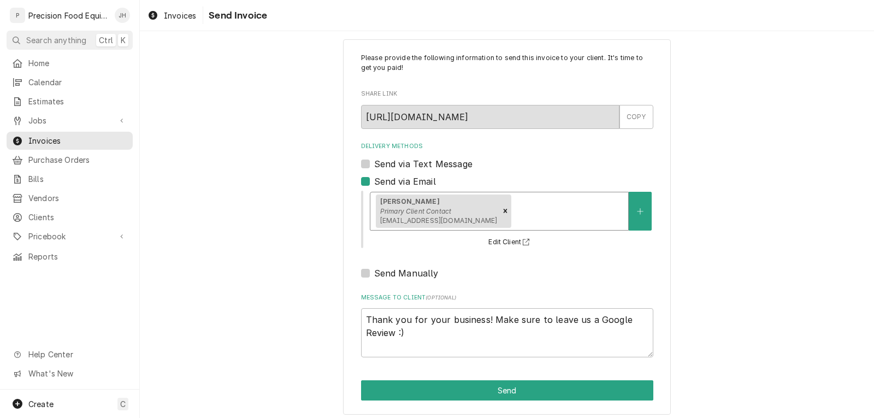
scroll to position [19, 0]
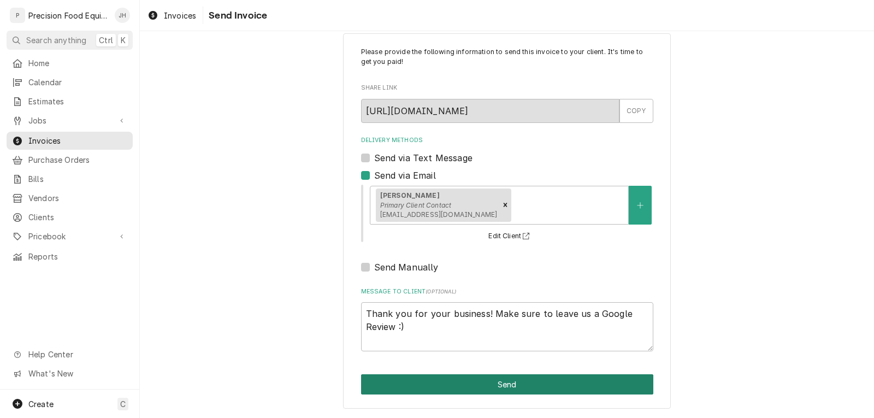
click at [488, 381] on button "Send" at bounding box center [507, 384] width 292 height 20
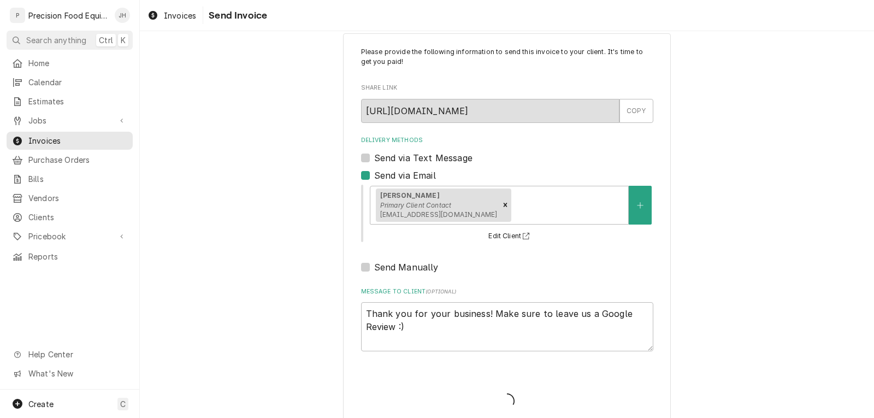
type textarea "x"
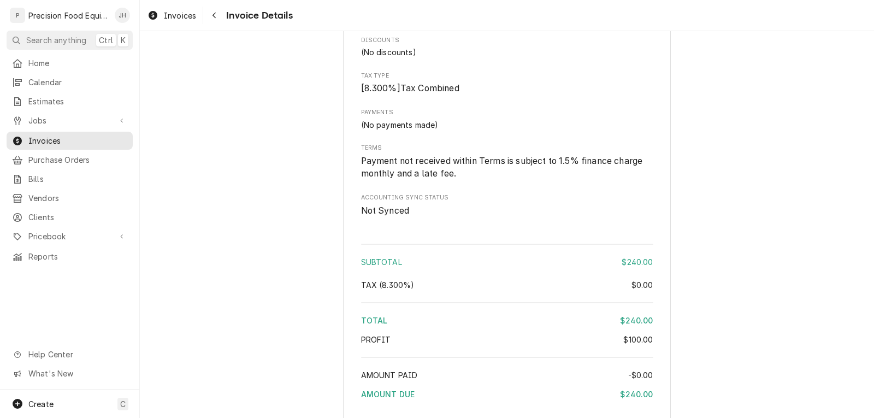
scroll to position [1147, 0]
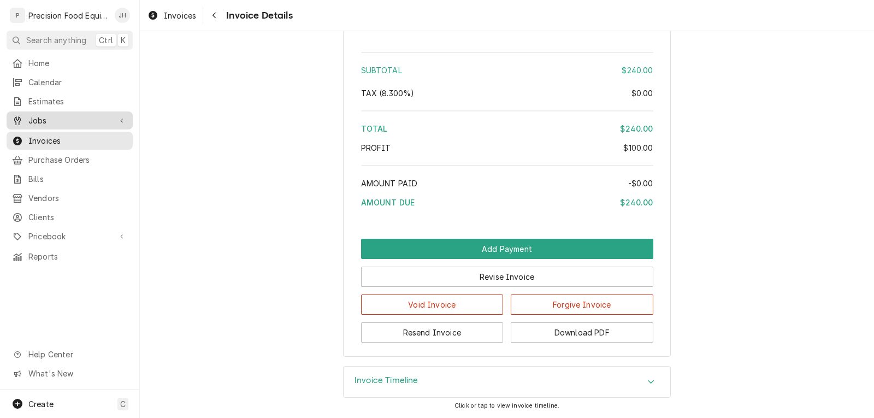
click at [36, 115] on span "Jobs" at bounding box center [69, 120] width 82 height 11
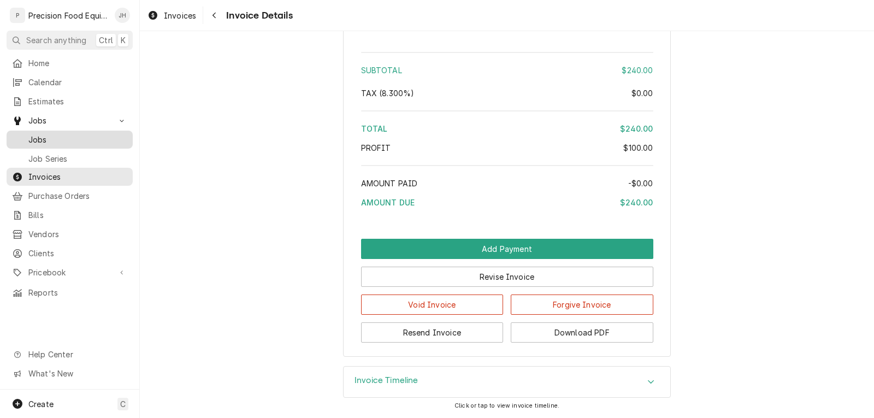
click at [62, 138] on span "Jobs" at bounding box center [77, 139] width 99 height 11
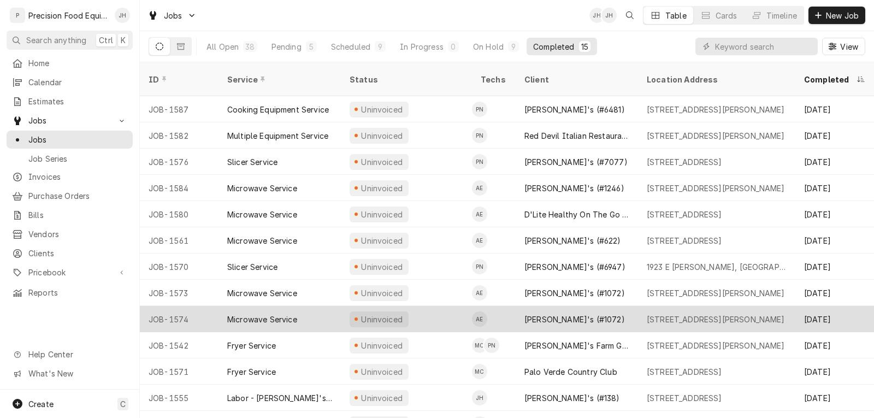
scroll to position [67, 0]
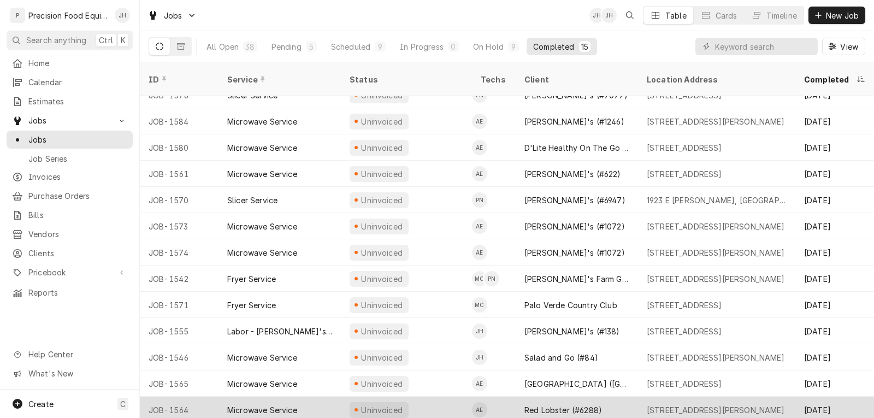
click at [446, 398] on div "Uninvoiced" at bounding box center [406, 410] width 131 height 26
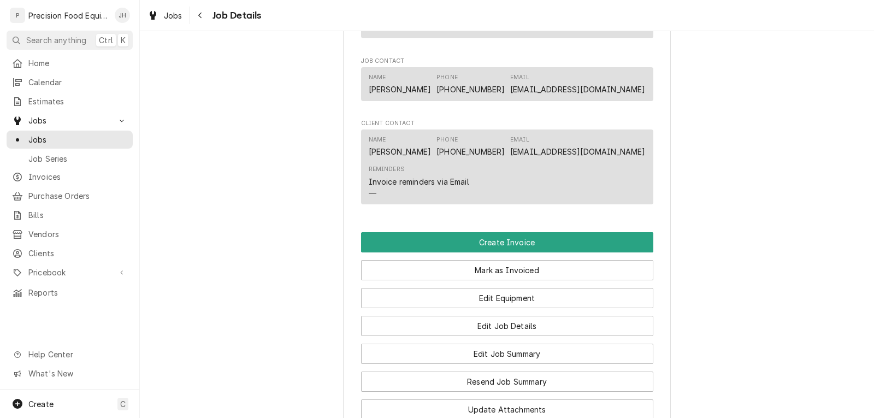
scroll to position [656, 0]
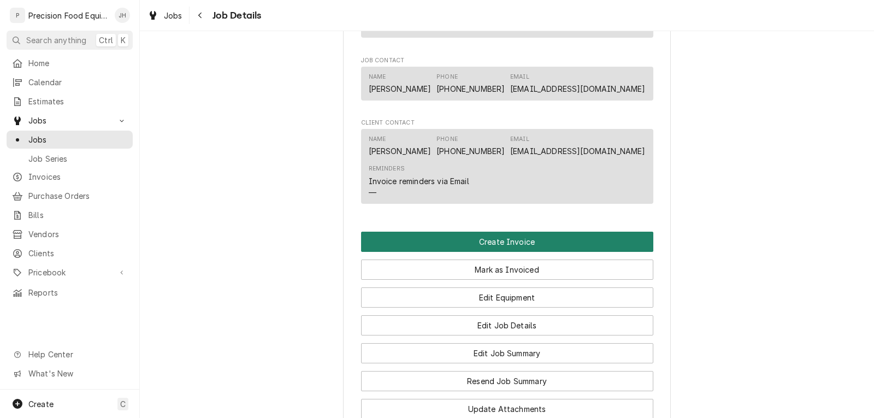
click at [465, 245] on button "Create Invoice" at bounding box center [507, 242] width 292 height 20
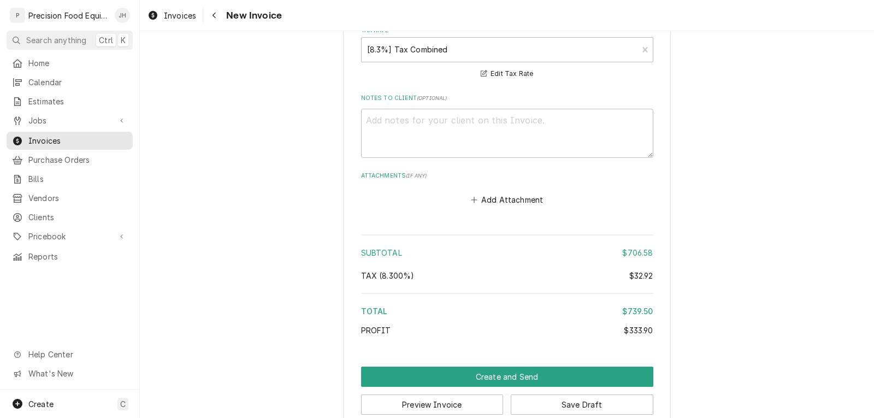
scroll to position [1988, 0]
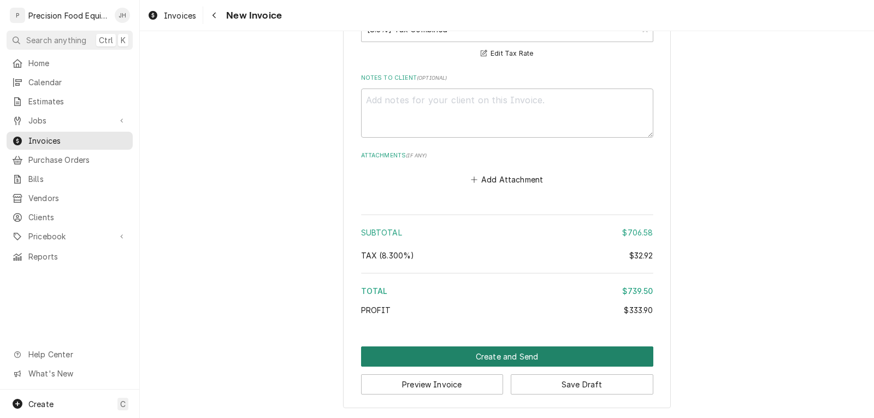
click at [491, 359] on button "Create and Send" at bounding box center [507, 356] width 292 height 20
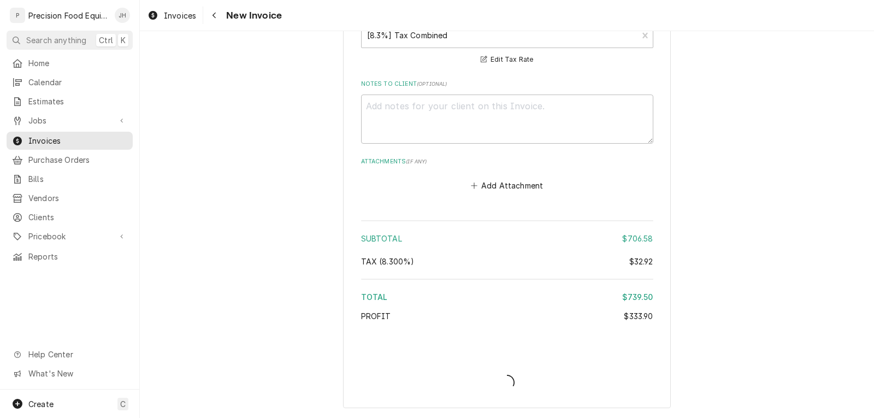
scroll to position [1982, 0]
type textarea "x"
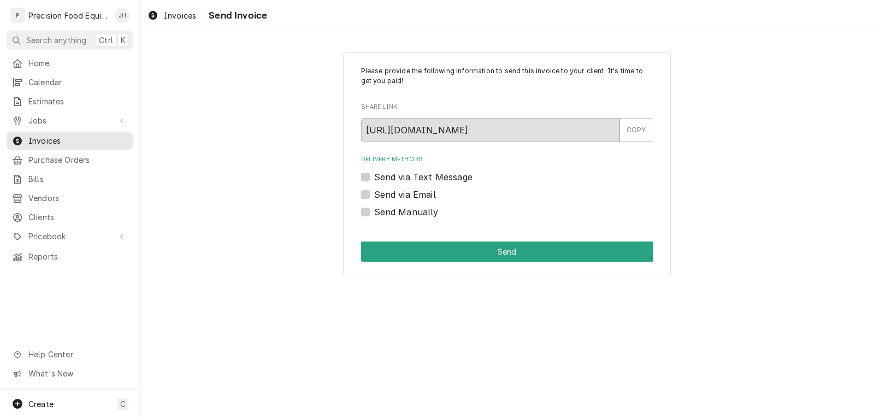
click at [426, 193] on label "Send via Email" at bounding box center [405, 194] width 62 height 13
click at [426, 193] on input "Send via Email" at bounding box center [520, 200] width 292 height 24
checkbox input "true"
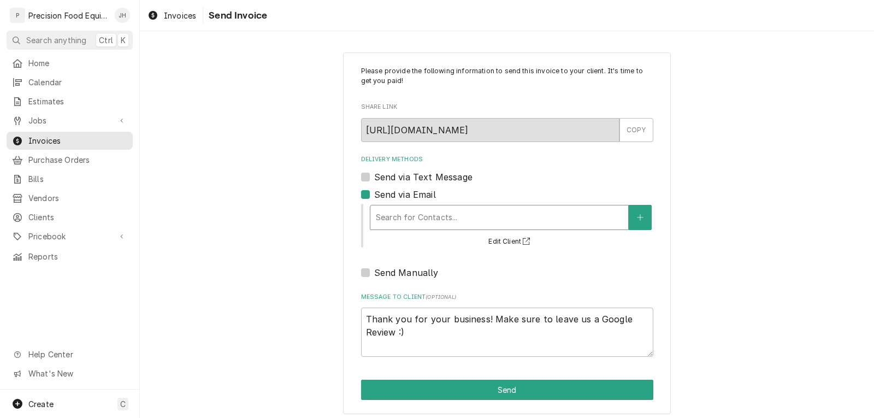
click at [433, 222] on div "Delivery Methods" at bounding box center [499, 218] width 247 height 20
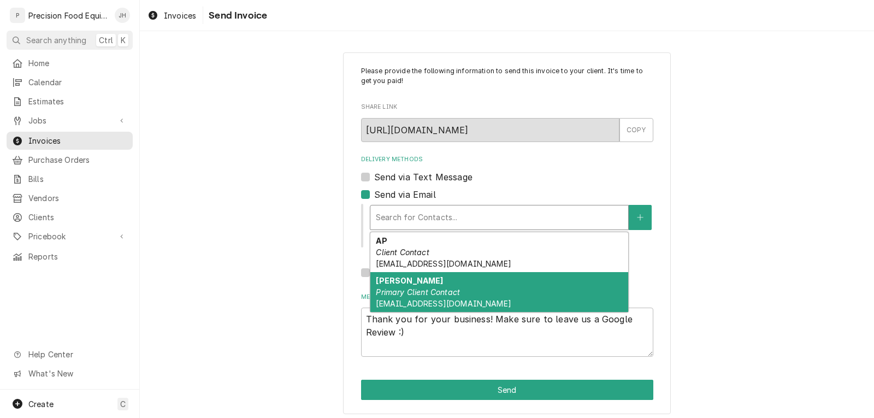
click at [423, 296] on em "Primary Client Contact" at bounding box center [418, 291] width 84 height 9
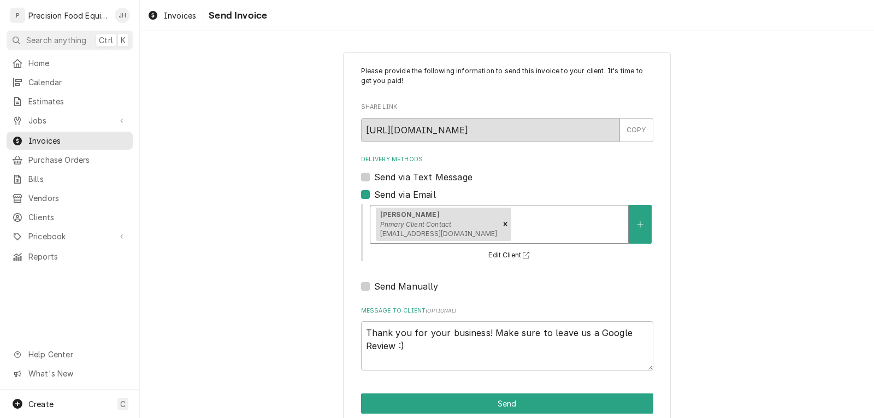
click at [514, 217] on div "Delivery Methods" at bounding box center [568, 224] width 109 height 20
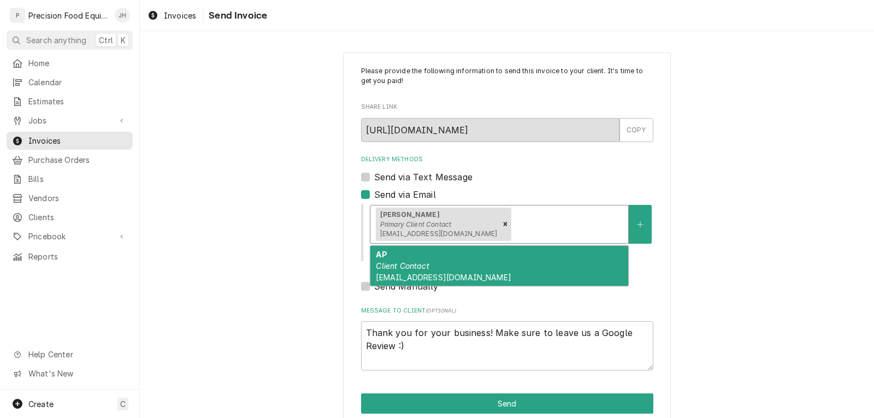
click at [471, 263] on div "AP Client Contact dlrestaurant6288@redlobster.com" at bounding box center [499, 266] width 258 height 40
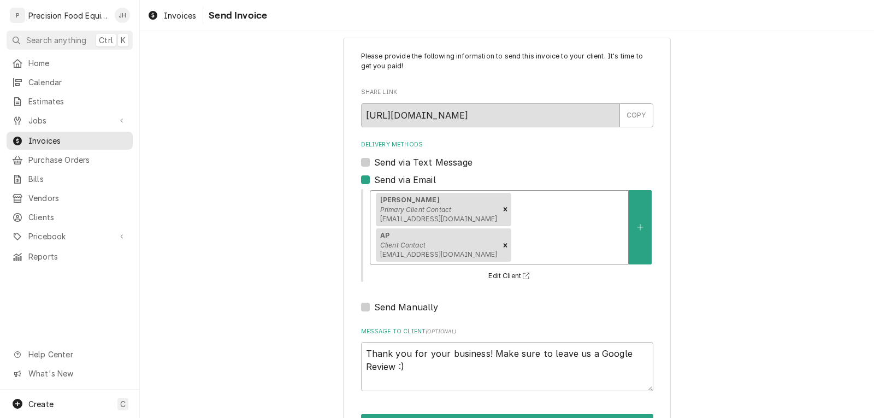
scroll to position [19, 0]
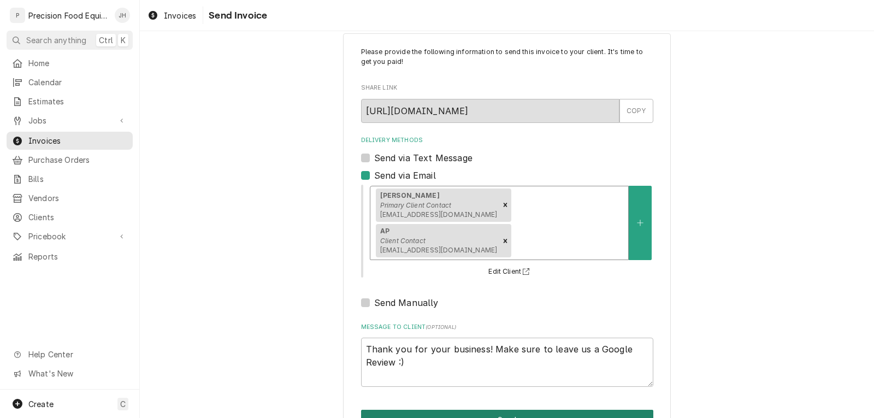
click at [554, 410] on button "Send" at bounding box center [507, 420] width 292 height 20
type textarea "x"
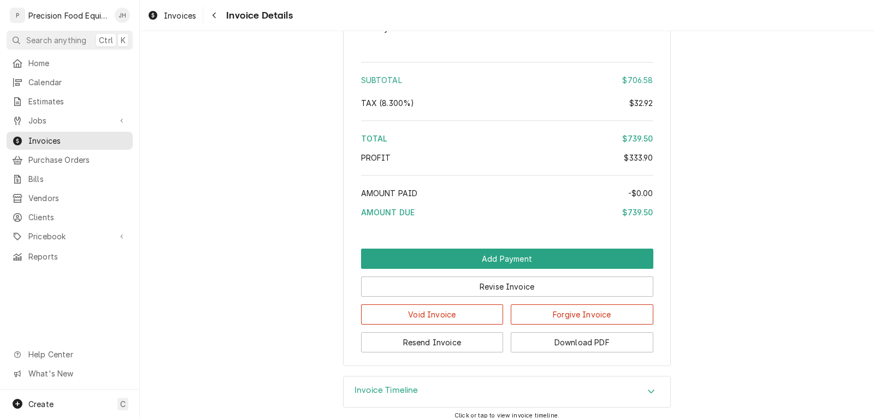
scroll to position [1654, 0]
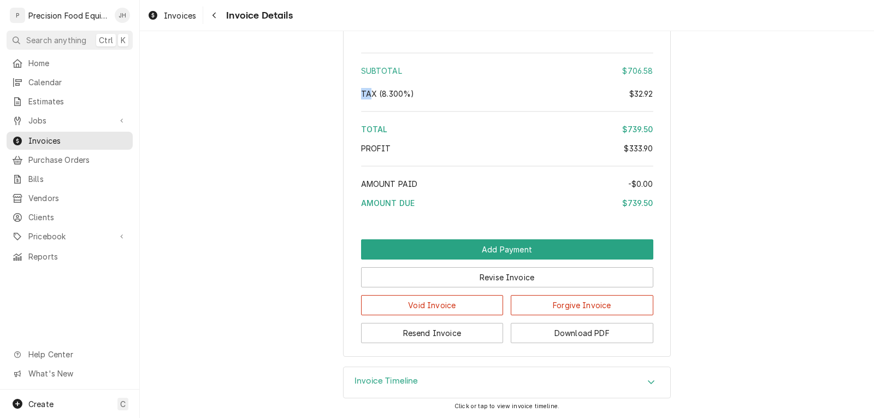
drag, startPoint x: 332, startPoint y: 117, endPoint x: 365, endPoint y: 90, distance: 43.2
click at [53, 115] on span "Jobs" at bounding box center [69, 120] width 82 height 11
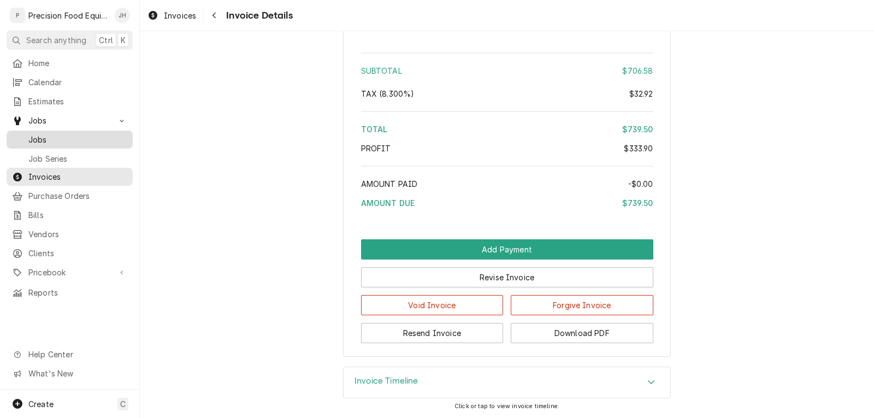
click at [54, 135] on span "Jobs" at bounding box center [77, 139] width 99 height 11
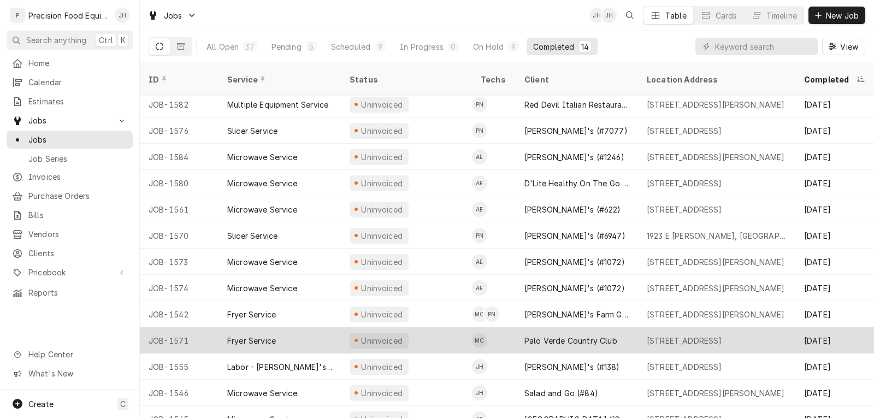
scroll to position [40, 0]
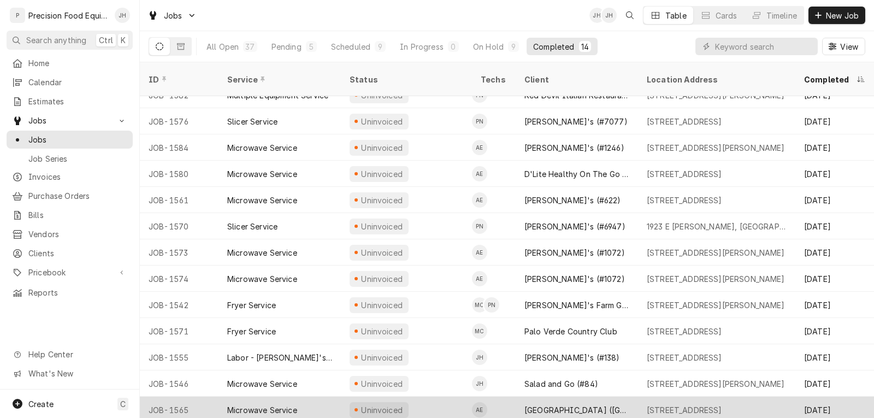
click at [446, 397] on div "Uninvoiced" at bounding box center [406, 410] width 131 height 26
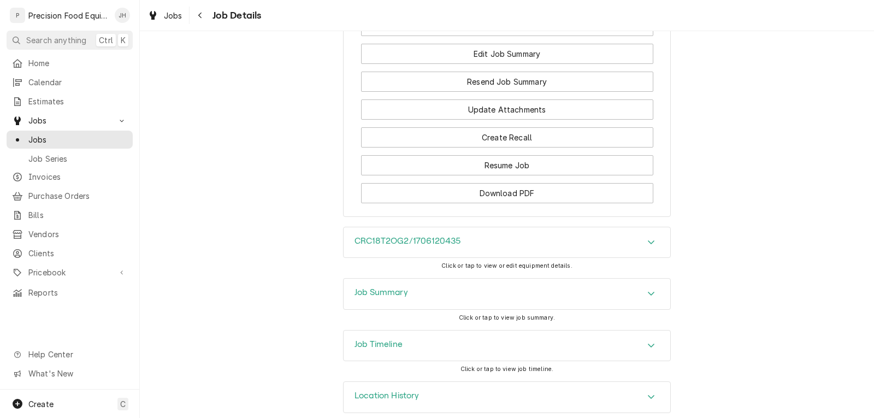
scroll to position [970, 0]
